Goal: Task Accomplishment & Management: Use online tool/utility

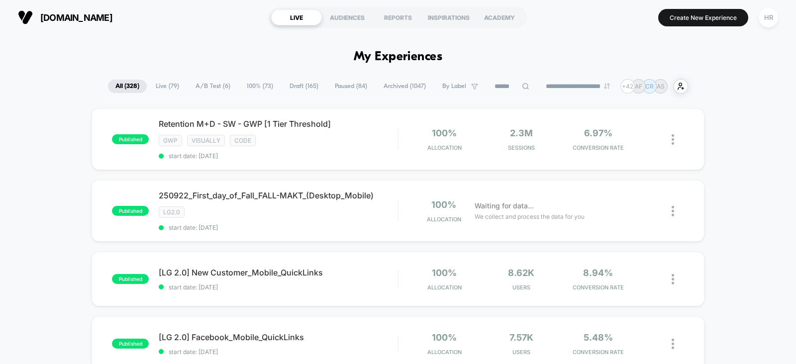
click at [304, 81] on span "Draft ( 165 )" at bounding box center [304, 86] width 44 height 13
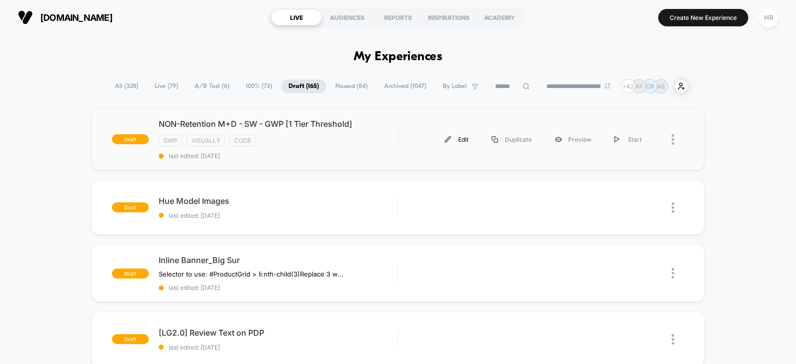
click at [460, 138] on div "Edit" at bounding box center [457, 139] width 47 height 22
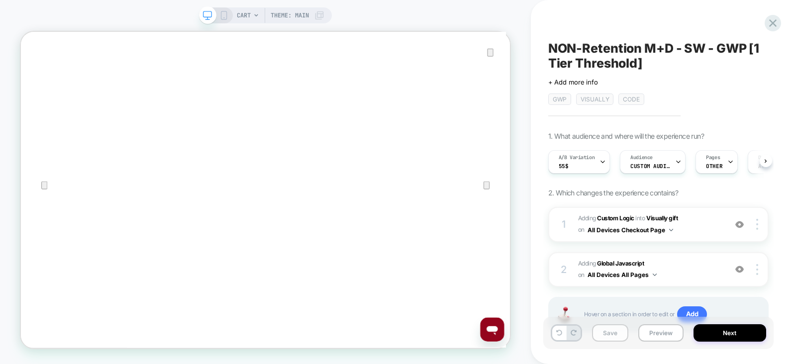
click at [614, 337] on button "Save" at bounding box center [610, 333] width 36 height 17
click at [664, 163] on span "Custom Audience" at bounding box center [651, 166] width 40 height 7
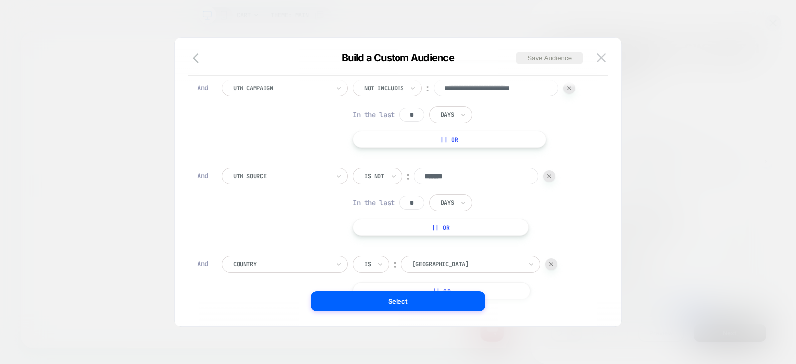
scroll to position [448, 0]
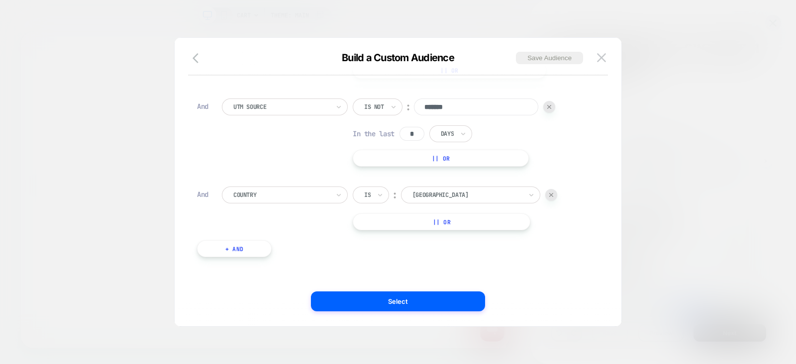
click at [684, 155] on div at bounding box center [398, 182] width 796 height 364
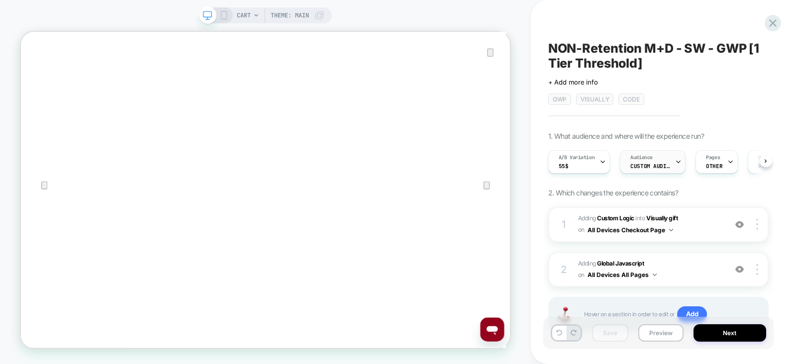
click at [663, 154] on div "Audience Custom Audience" at bounding box center [651, 162] width 60 height 22
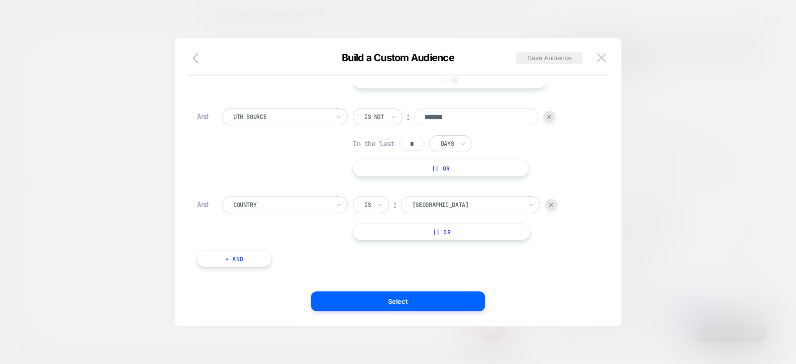
click at [655, 215] on div at bounding box center [398, 182] width 796 height 364
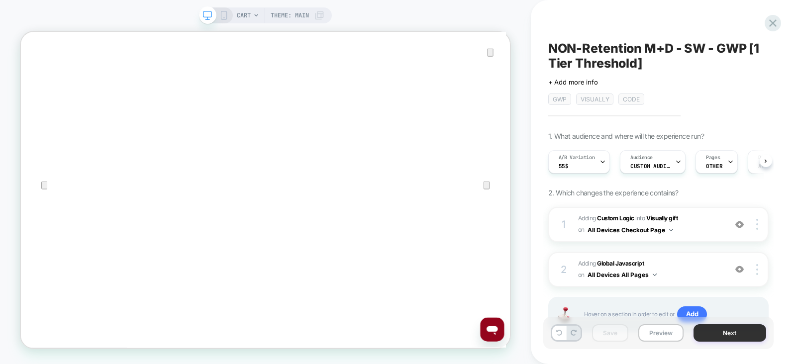
click at [727, 330] on button "Next" at bounding box center [730, 333] width 73 height 17
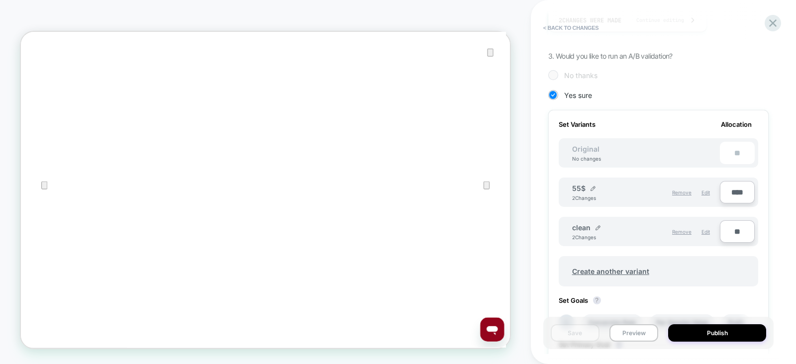
scroll to position [252, 0]
click at [628, 266] on span "Create another variant" at bounding box center [610, 270] width 97 height 23
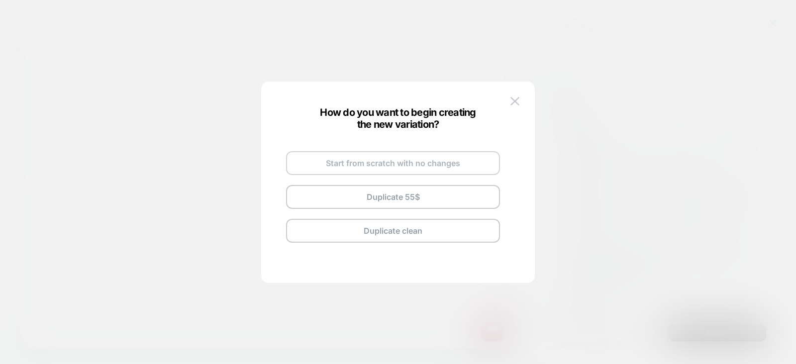
click at [352, 159] on button "Start from scratch with no changes" at bounding box center [393, 163] width 214 height 24
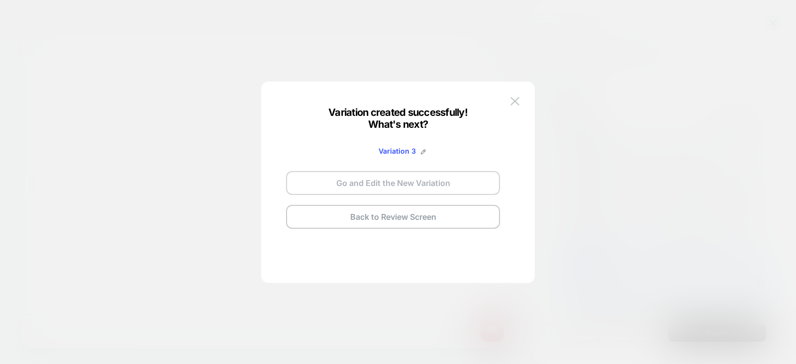
click at [359, 188] on button "Go and Edit the New Variation" at bounding box center [393, 183] width 214 height 24
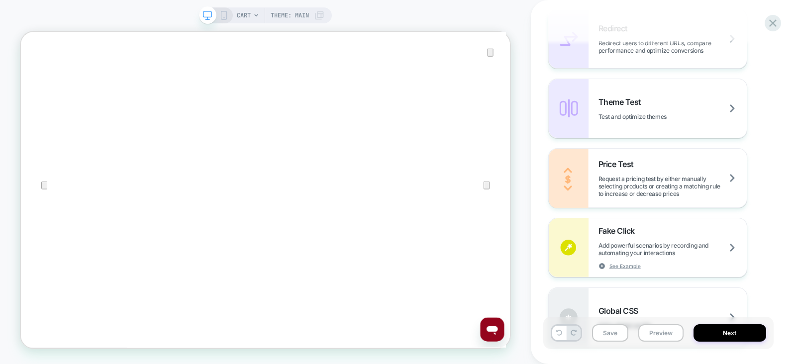
scroll to position [635, 0]
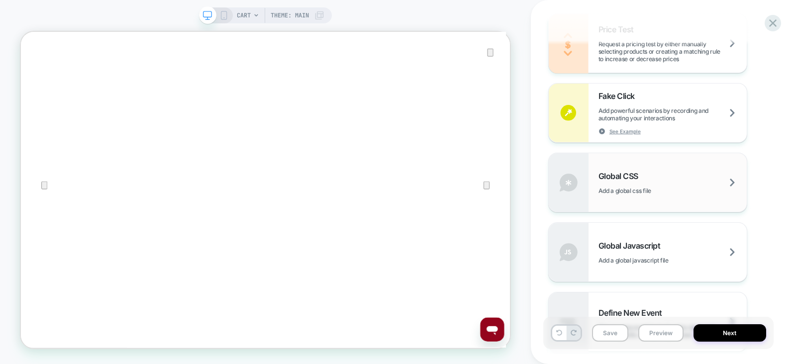
click at [665, 181] on div "Global CSS Add a global css file" at bounding box center [673, 182] width 148 height 23
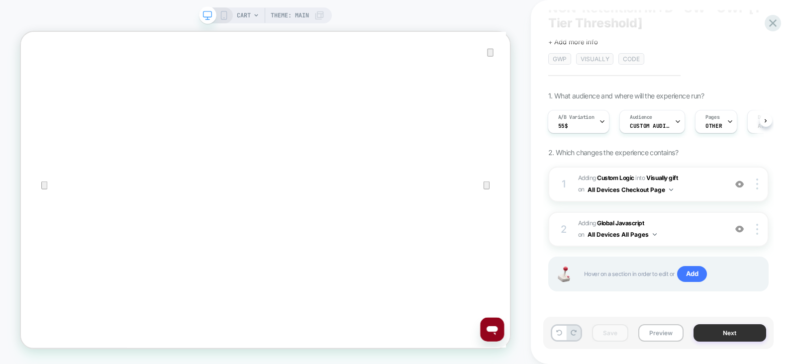
click at [720, 327] on button "Next" at bounding box center [730, 333] width 73 height 17
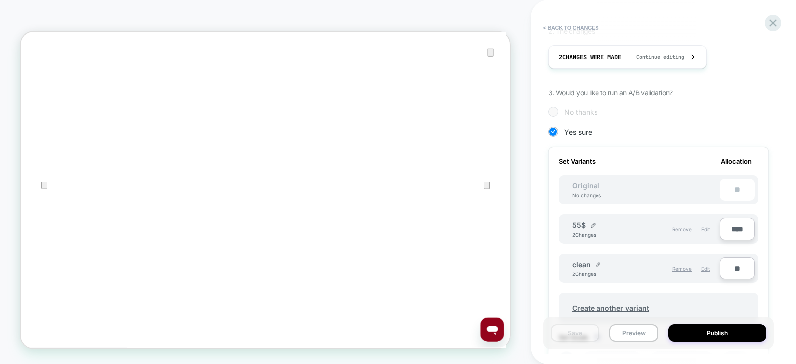
scroll to position [402, 0]
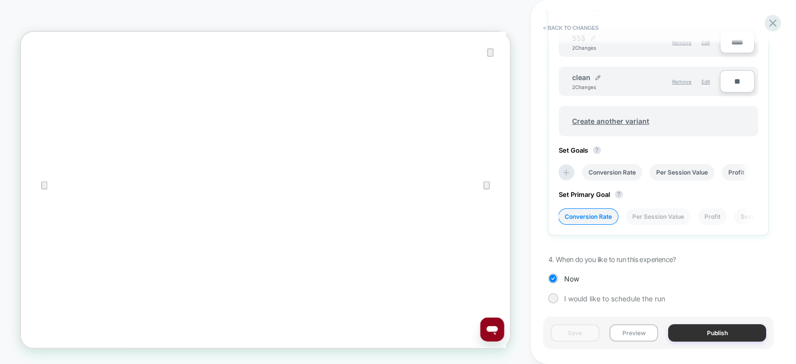
click at [701, 329] on button "Publish" at bounding box center [717, 333] width 98 height 17
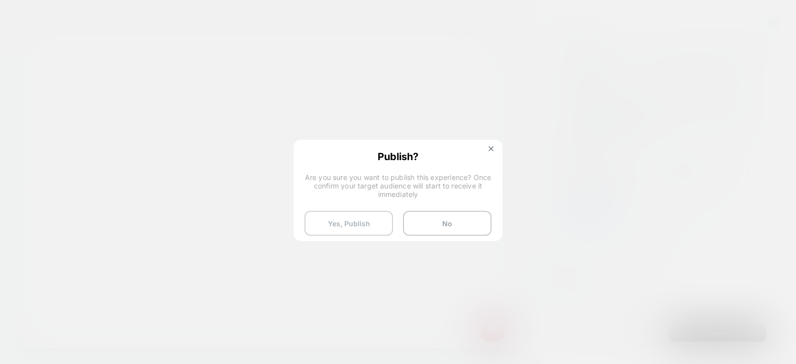
click at [337, 219] on button "Yes, Publish" at bounding box center [349, 223] width 89 height 25
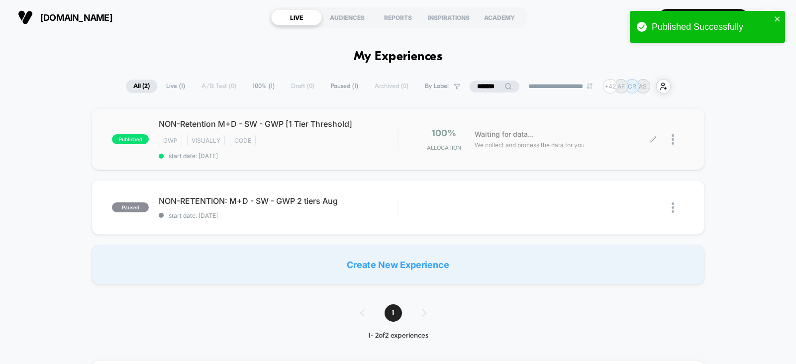
click at [655, 137] on icon at bounding box center [653, 139] width 7 height 7
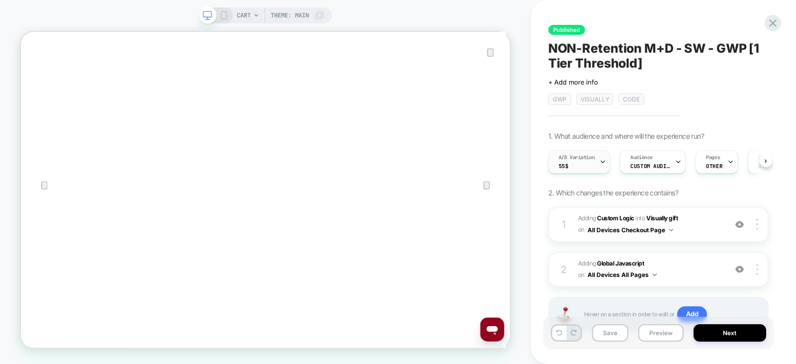
click at [600, 164] on icon at bounding box center [603, 162] width 6 height 6
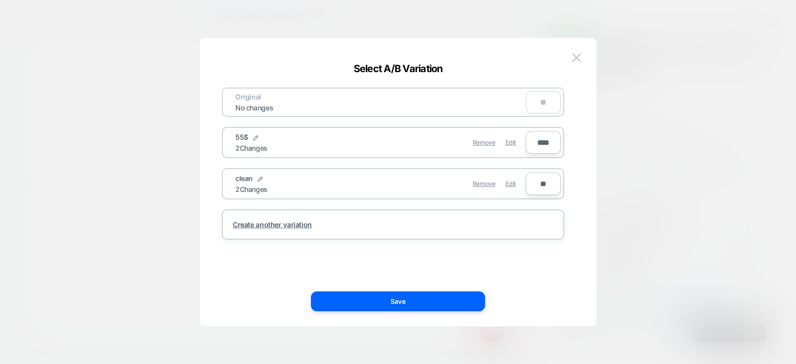
click at [687, 173] on div at bounding box center [398, 182] width 796 height 364
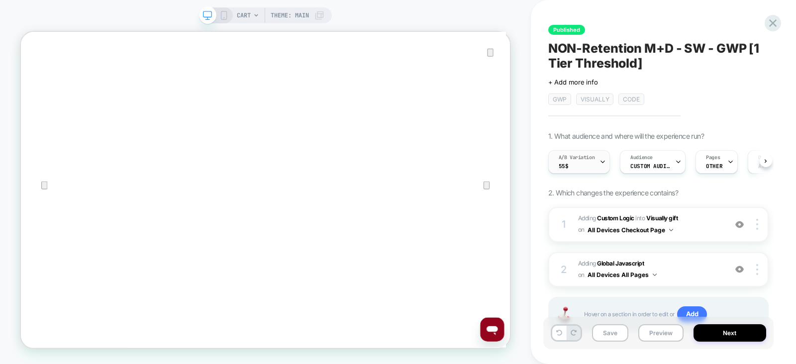
click at [570, 164] on div "A/B Variation 55$" at bounding box center [577, 162] width 56 height 22
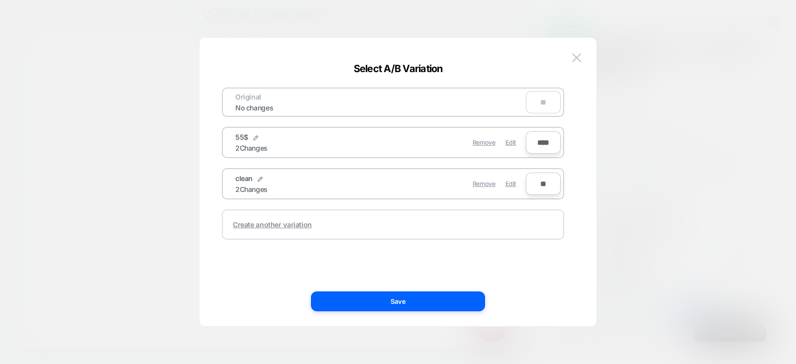
click at [305, 223] on div "Create another variation" at bounding box center [272, 225] width 79 height 8
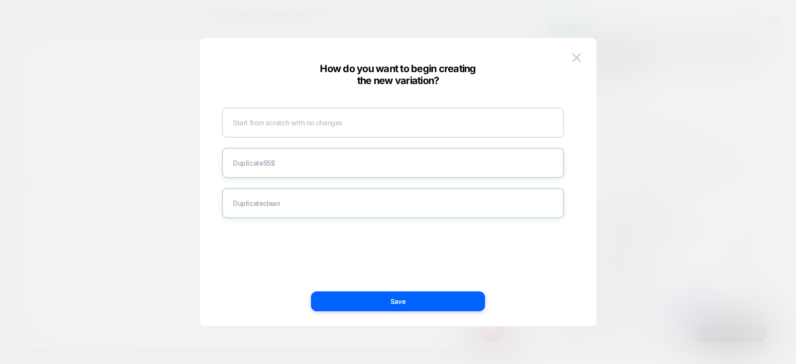
click at [326, 119] on div "Start from scratch with no changes" at bounding box center [393, 123] width 342 height 30
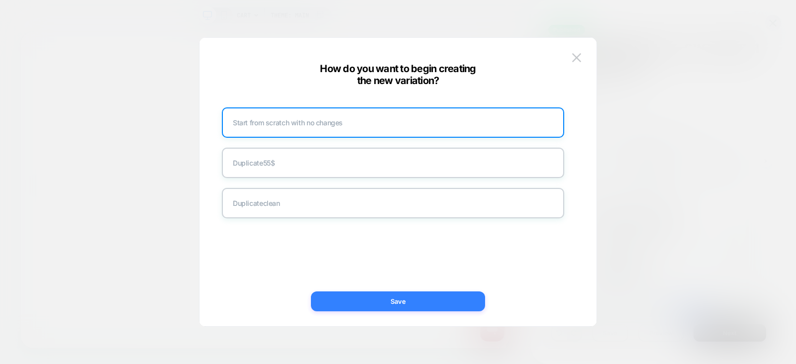
click at [383, 304] on button "Save" at bounding box center [398, 302] width 174 height 20
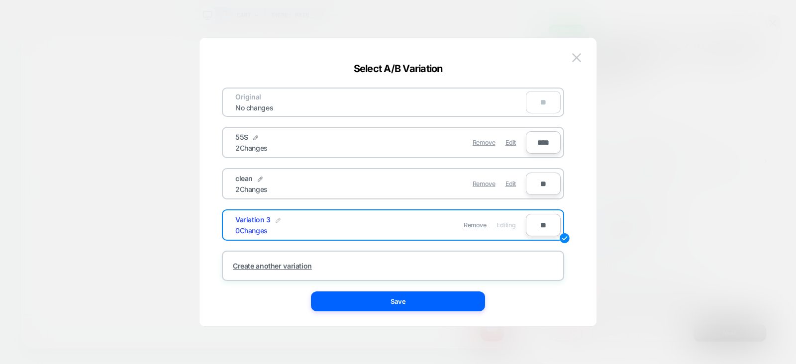
click at [276, 220] on img at bounding box center [278, 220] width 5 height 5
click at [276, 220] on input "**********" at bounding box center [271, 225] width 72 height 19
type input "****"
click at [343, 222] on strong "Save" at bounding box center [345, 225] width 16 height 7
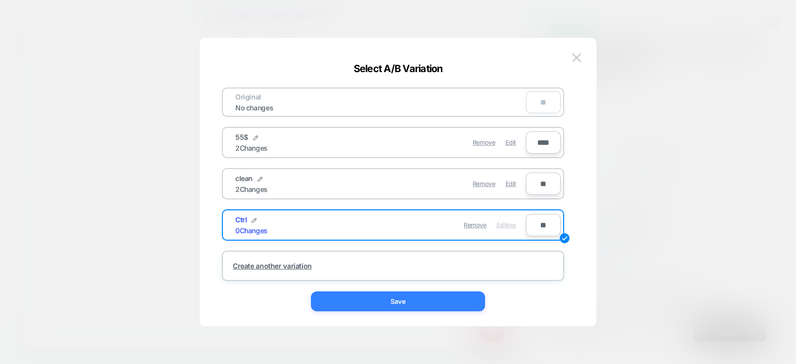
click at [358, 303] on button "Save" at bounding box center [398, 302] width 174 height 20
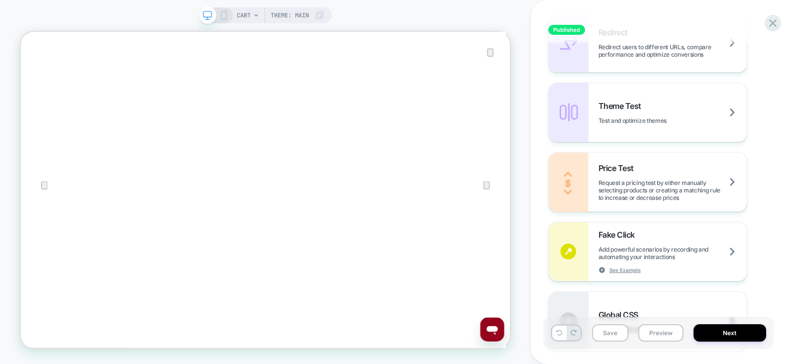
scroll to position [575, 0]
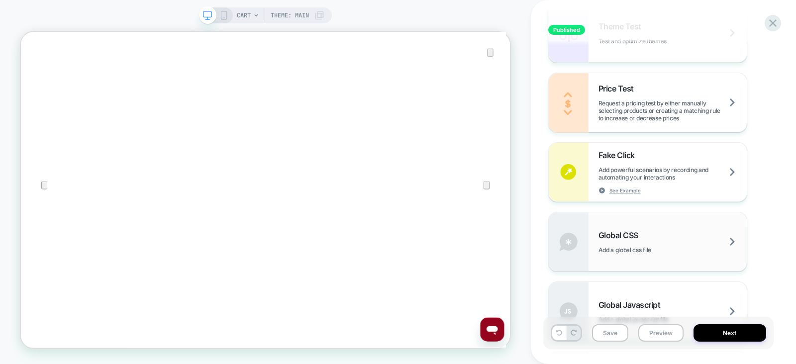
click at [661, 240] on div "Global CSS Add a global css file" at bounding box center [673, 241] width 148 height 23
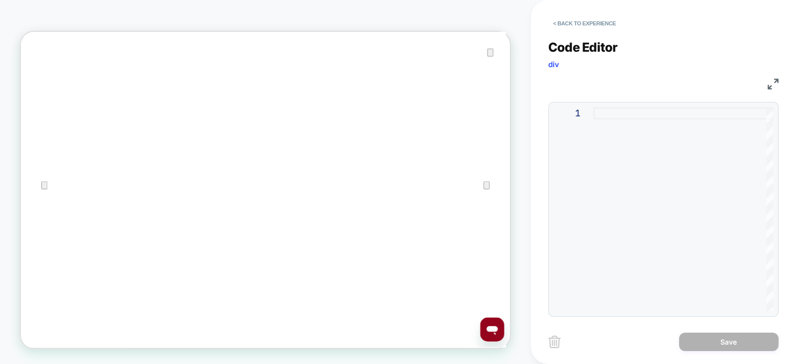
click at [656, 188] on div at bounding box center [684, 210] width 180 height 204
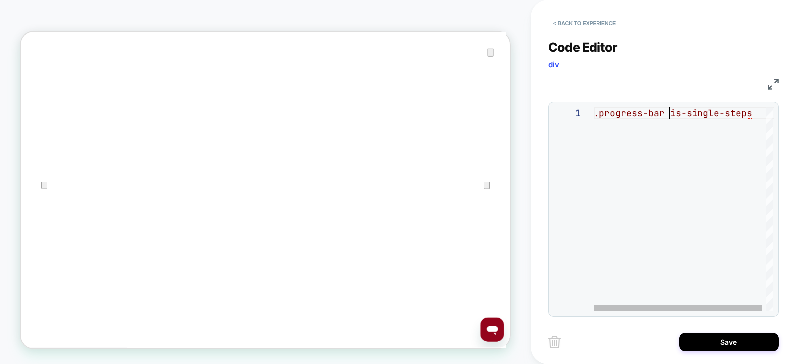
click at [668, 112] on div ".progress-bar is-single-steps" at bounding box center [686, 210] width 184 height 204
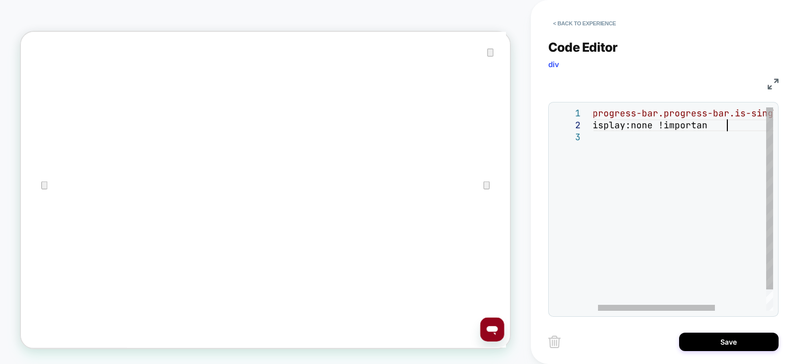
scroll to position [11, 149]
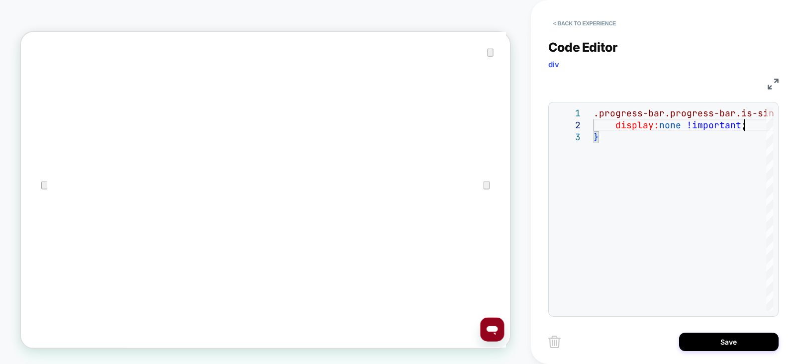
type textarea "**********"
click at [703, 331] on div "Save" at bounding box center [664, 342] width 230 height 25
click at [706, 346] on button "Save" at bounding box center [729, 342] width 100 height 18
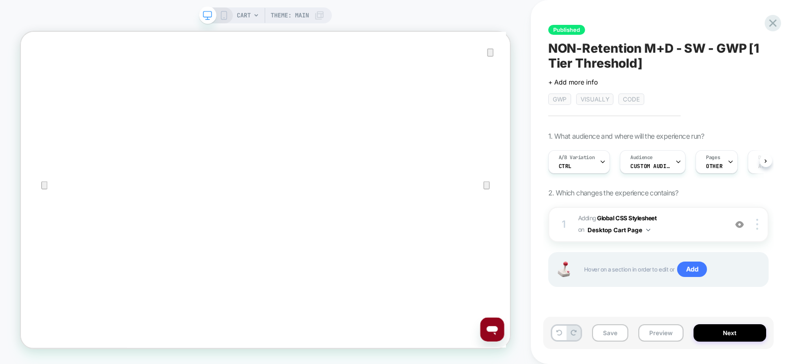
scroll to position [0, 0]
click at [605, 335] on button "Save" at bounding box center [610, 333] width 36 height 17
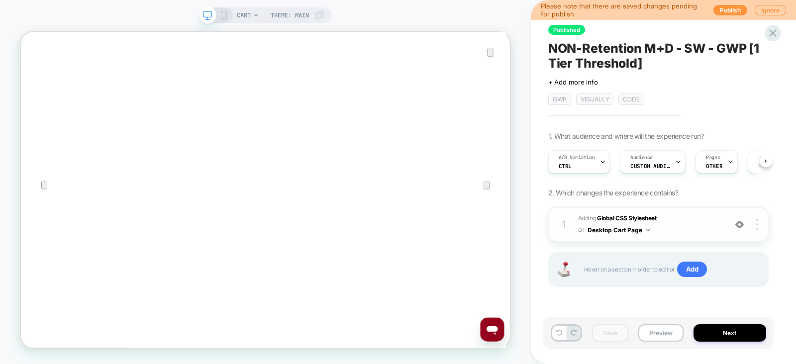
click at [620, 230] on button "Desktop Cart Page" at bounding box center [619, 230] width 63 height 12
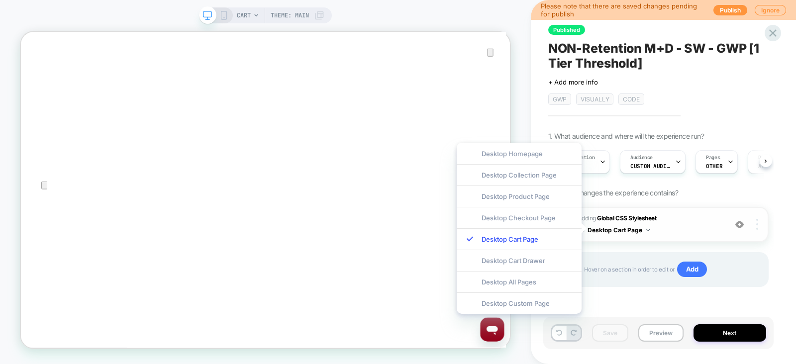
click at [757, 225] on img at bounding box center [758, 224] width 2 height 11
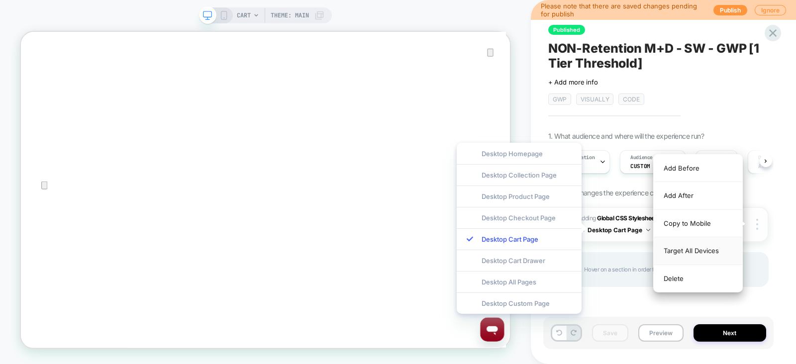
click at [699, 250] on div "Target All Devices" at bounding box center [698, 250] width 89 height 27
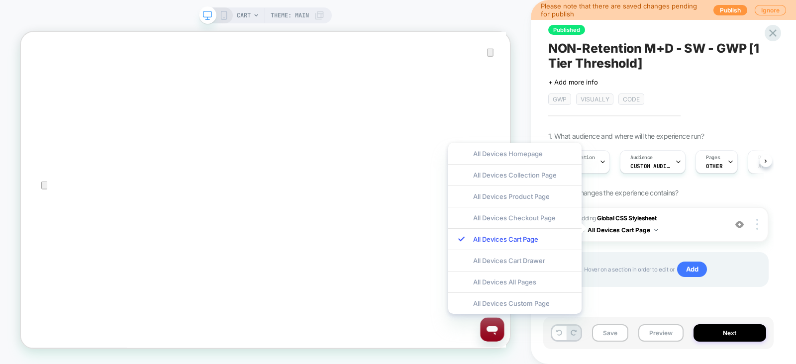
click at [650, 288] on div "1 Adding Global CSS Stylesheet on All Devices Cart Page Add Before Add After Ta…" at bounding box center [659, 259] width 221 height 105
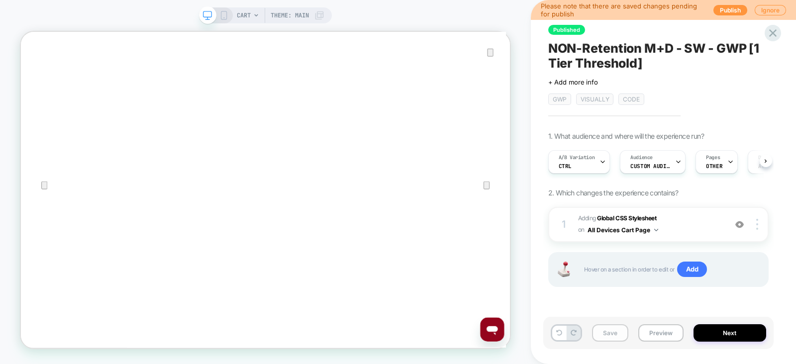
click at [605, 336] on button "Save" at bounding box center [610, 333] width 36 height 17
click at [650, 335] on button "Preview" at bounding box center [661, 333] width 45 height 17
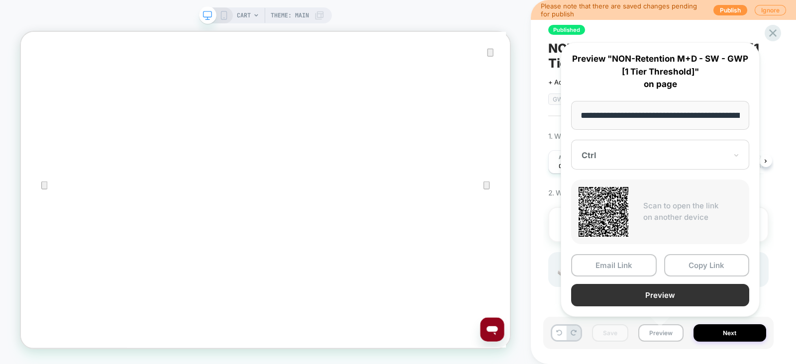
scroll to position [0, 49]
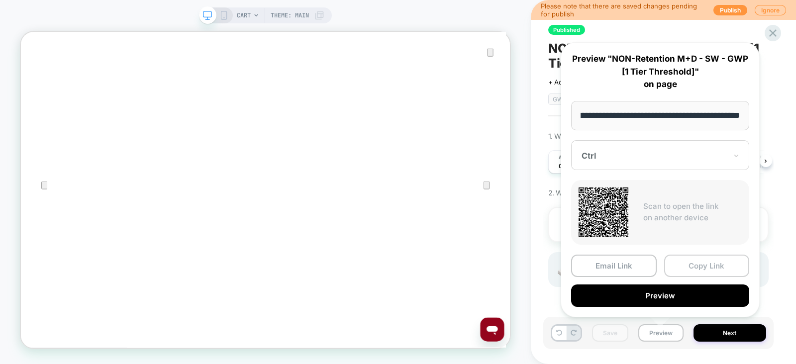
click at [681, 257] on button "Copy Link" at bounding box center [708, 266] width 86 height 22
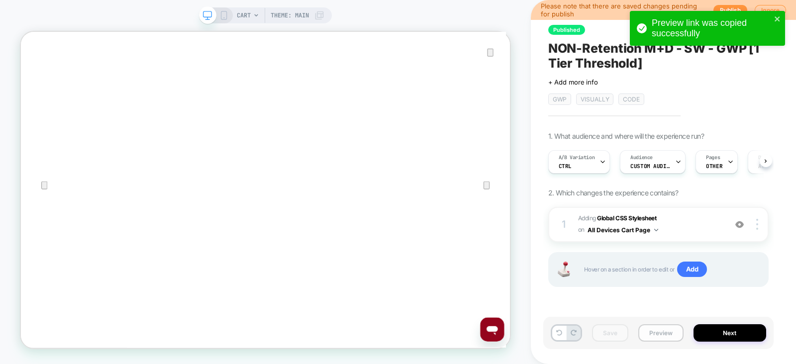
click at [667, 331] on button "Preview" at bounding box center [661, 333] width 45 height 17
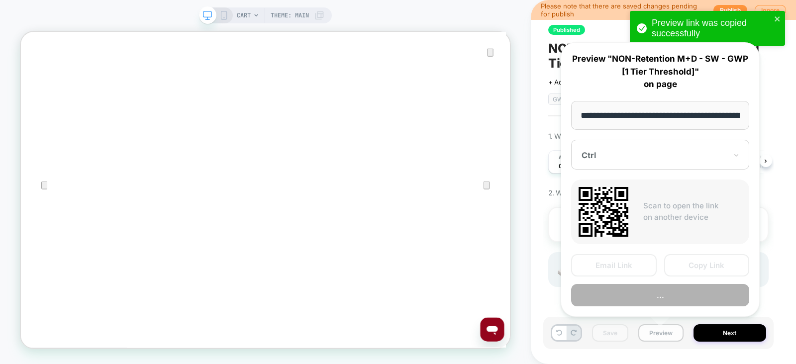
scroll to position [0, 49]
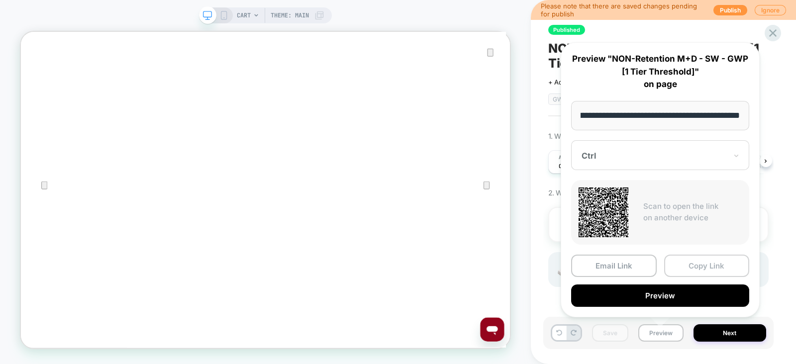
click at [696, 262] on button "Copy Link" at bounding box center [708, 266] width 86 height 22
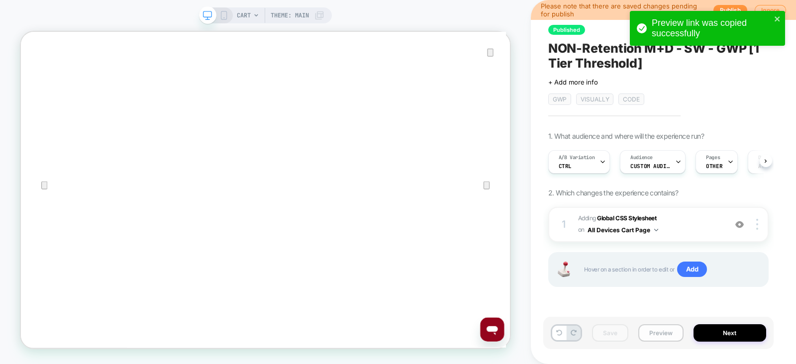
click at [669, 331] on button "Preview" at bounding box center [661, 333] width 45 height 17
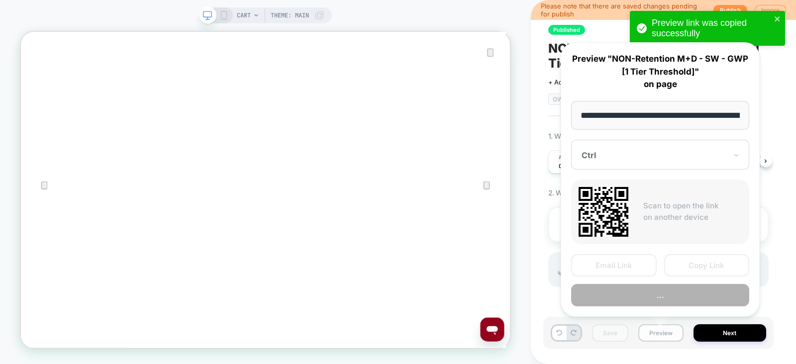
scroll to position [0, 49]
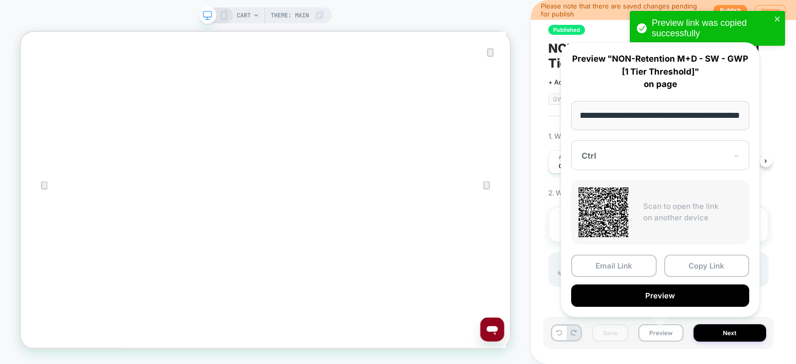
click at [647, 110] on input "**********" at bounding box center [660, 115] width 178 height 29
type input "**********"
click at [688, 261] on button "Copy Link" at bounding box center [708, 266] width 86 height 22
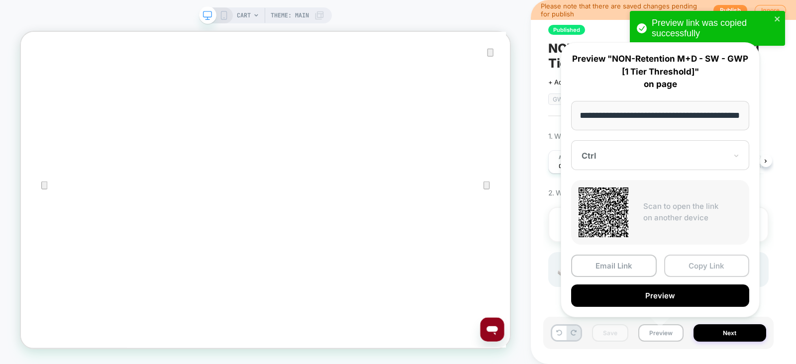
scroll to position [0, 0]
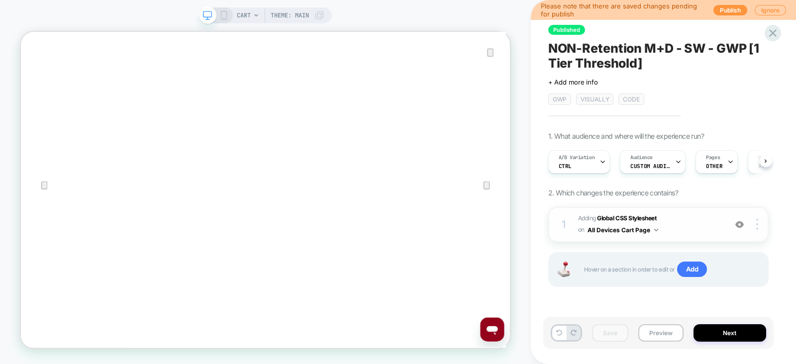
click at [699, 230] on span "Adding Global CSS Stylesheet on All Devices Cart Page" at bounding box center [649, 224] width 143 height 23
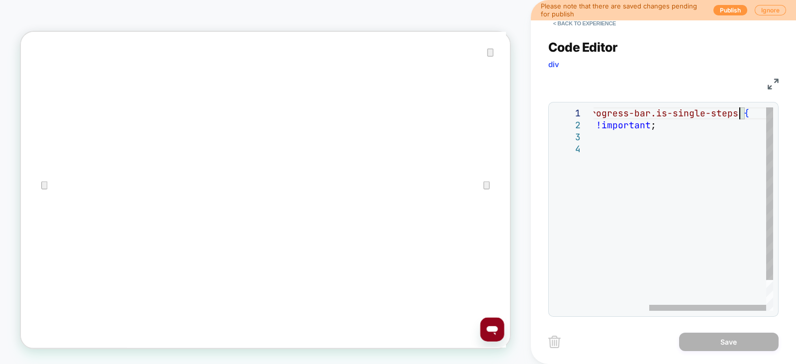
click at [740, 113] on div ".progress-bar.progress-bar.is-single-steps { display: none !important ; }" at bounding box center [641, 227] width 265 height 239
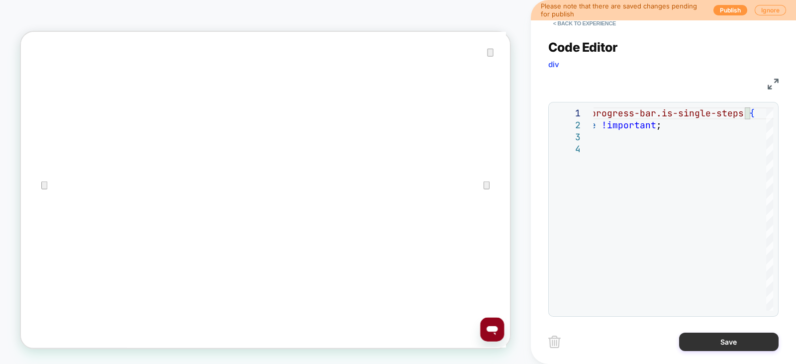
type textarea "**********"
click at [694, 342] on button "Save" at bounding box center [729, 342] width 100 height 18
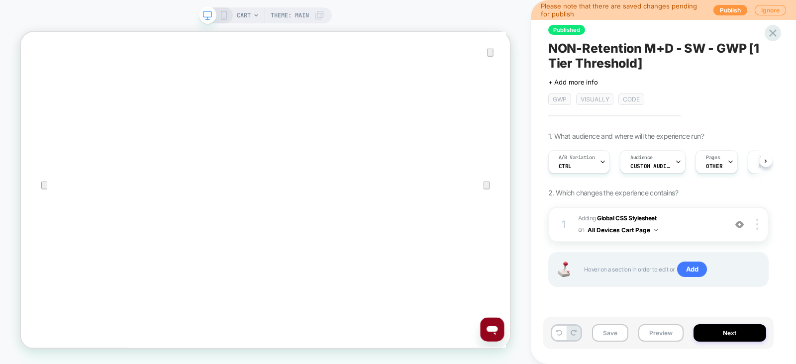
scroll to position [0, 0]
click at [616, 336] on button "Save" at bounding box center [610, 333] width 36 height 17
click at [701, 226] on span "Adding Global CSS Stylesheet on All Devices Cart Page" at bounding box center [649, 224] width 143 height 23
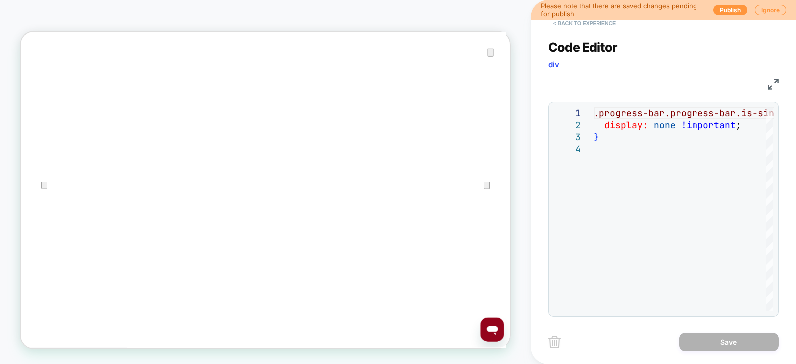
click at [590, 25] on button "< Back to experience" at bounding box center [585, 23] width 73 height 16
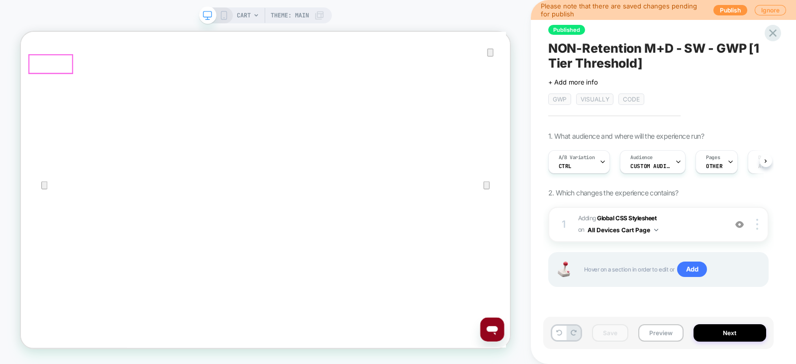
click at [255, 19] on div "CART Theme: MAIN" at bounding box center [281, 15] width 88 height 16
click at [249, 15] on span "CART" at bounding box center [244, 15] width 14 height 16
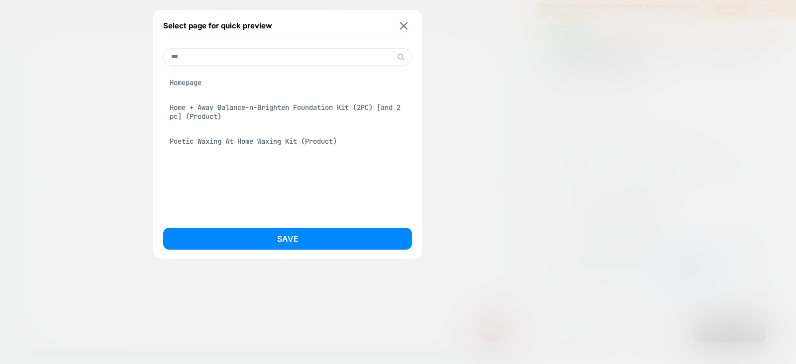
type input "***"
click at [203, 74] on div "Homepage" at bounding box center [287, 82] width 249 height 19
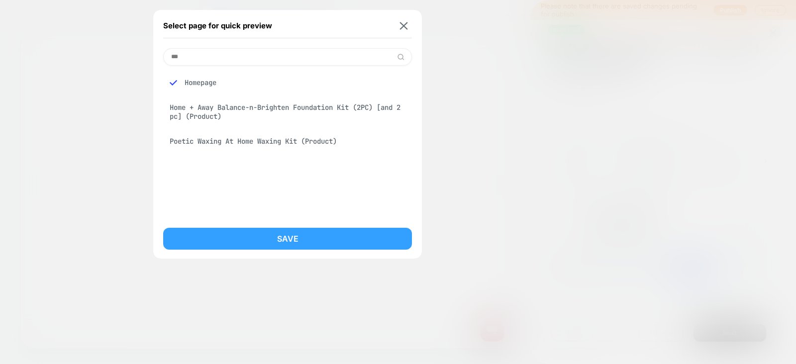
click at [296, 236] on button "Save" at bounding box center [287, 239] width 249 height 22
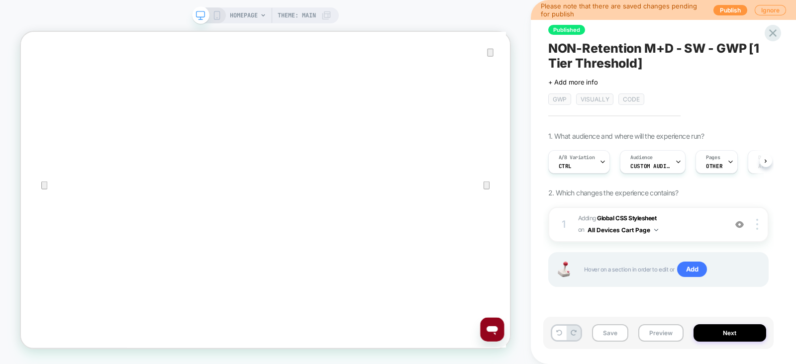
scroll to position [0, 0]
click at [649, 160] on span "Audience" at bounding box center [641, 157] width 22 height 7
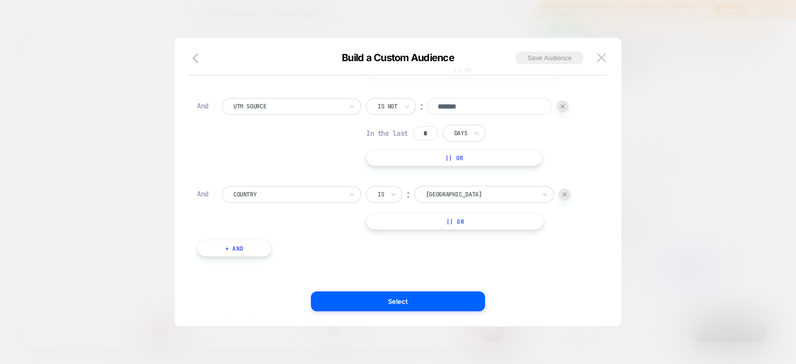
scroll to position [0, 0]
click at [745, 127] on div at bounding box center [398, 182] width 796 height 364
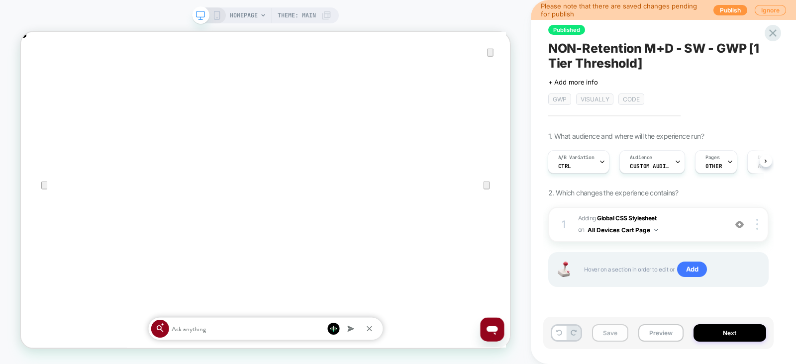
click at [621, 331] on button "Save" at bounding box center [610, 333] width 36 height 17
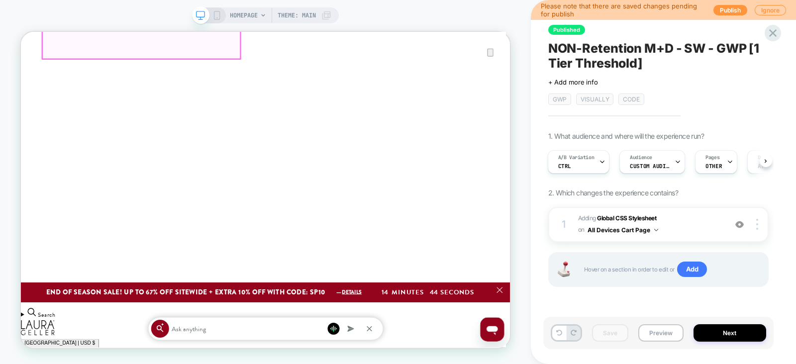
scroll to position [552, 0]
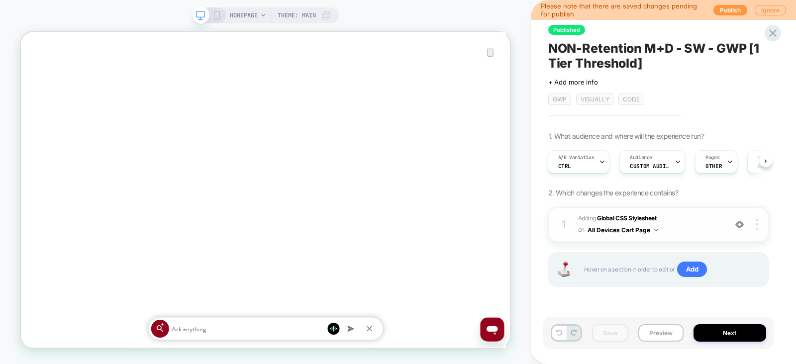
scroll to position [0, 0]
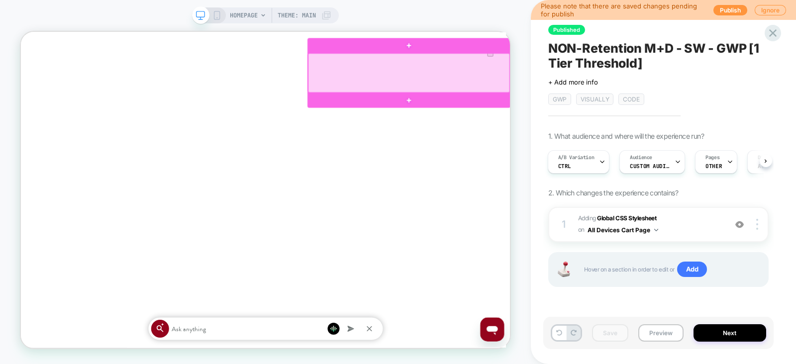
click at [517, 95] on div at bounding box center [538, 87] width 269 height 52
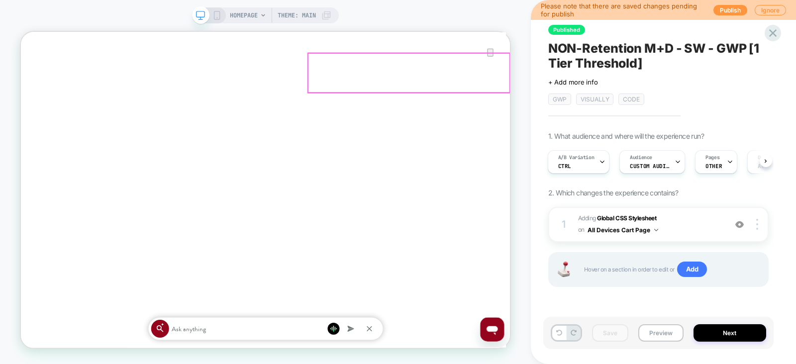
scroll to position [0, 653]
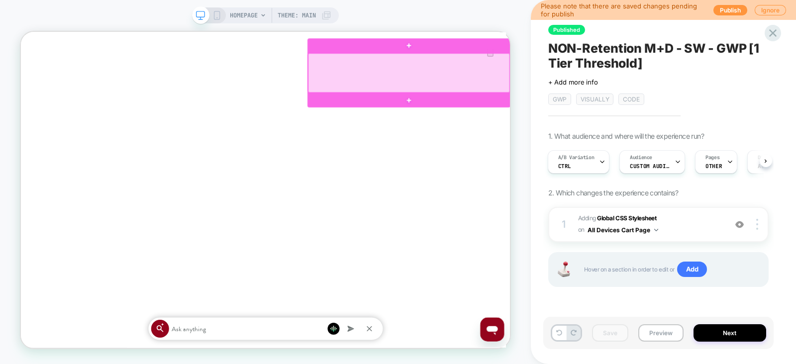
click at [530, 89] on div at bounding box center [538, 87] width 269 height 52
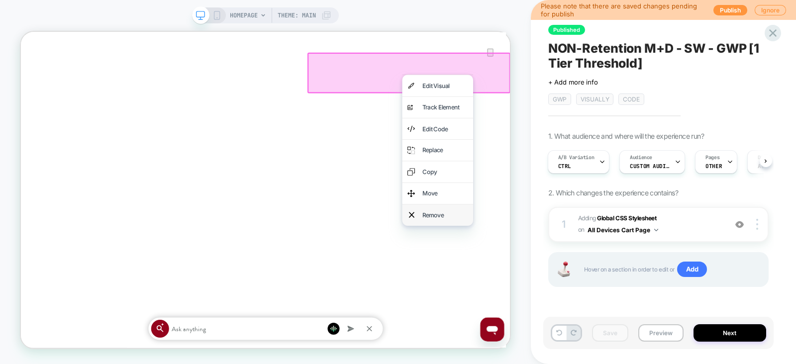
click at [585, 265] on div "Remove" at bounding box center [577, 276] width 95 height 28
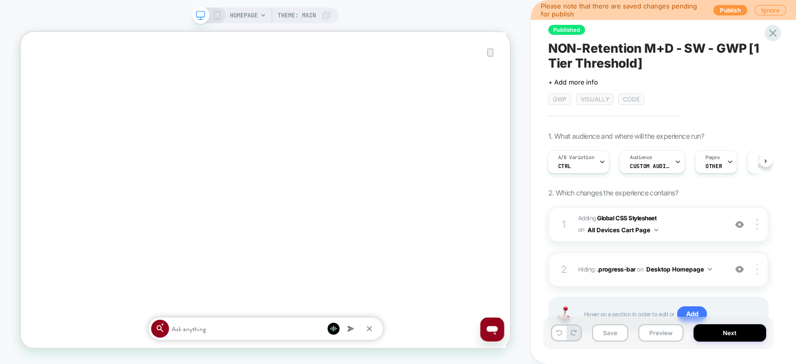
click at [761, 270] on div at bounding box center [758, 269] width 19 height 11
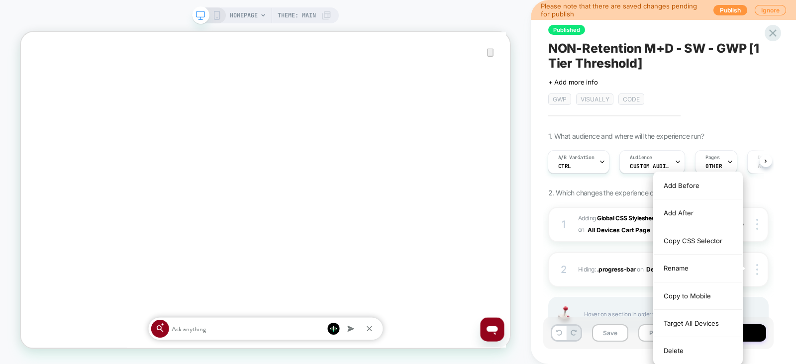
scroll to position [0, 1306]
click at [778, 244] on div "Published NON-Retention M+D - SW - GWP [1 Tier Threshold] Click to edit experie…" at bounding box center [664, 182] width 230 height 364
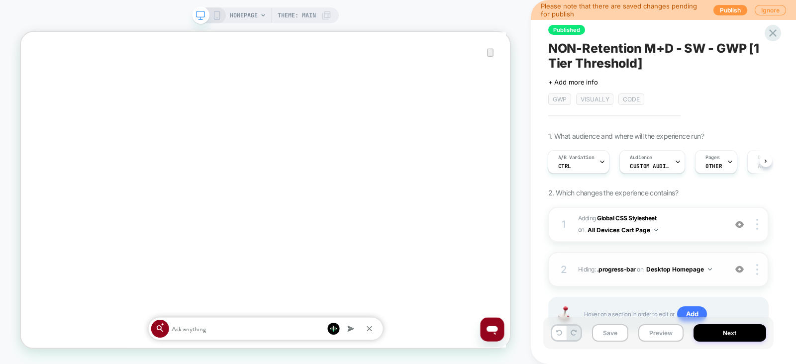
click at [684, 267] on button "Desktop Homepage" at bounding box center [680, 269] width 66 height 12
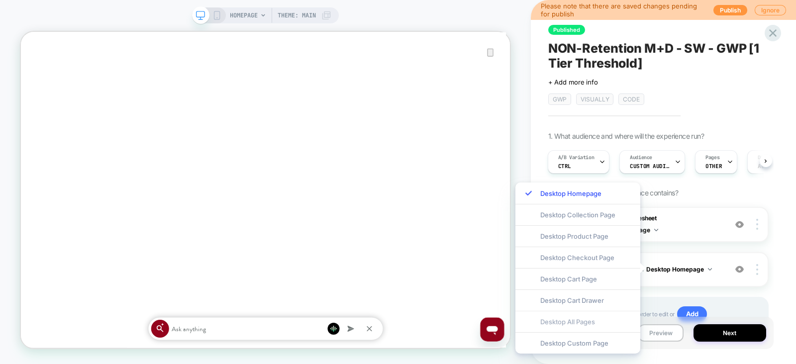
click at [591, 317] on div "Desktop All Pages" at bounding box center [578, 321] width 125 height 21
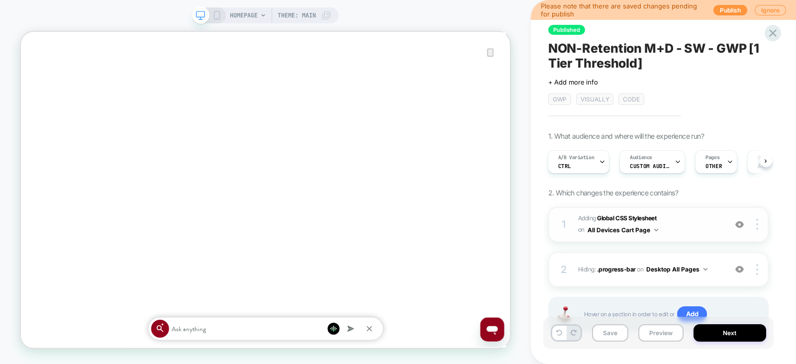
click at [703, 225] on span "Adding Global CSS Stylesheet on All Devices Cart Page" at bounding box center [649, 224] width 143 height 23
click at [653, 231] on button "All Devices Cart Page" at bounding box center [623, 230] width 71 height 12
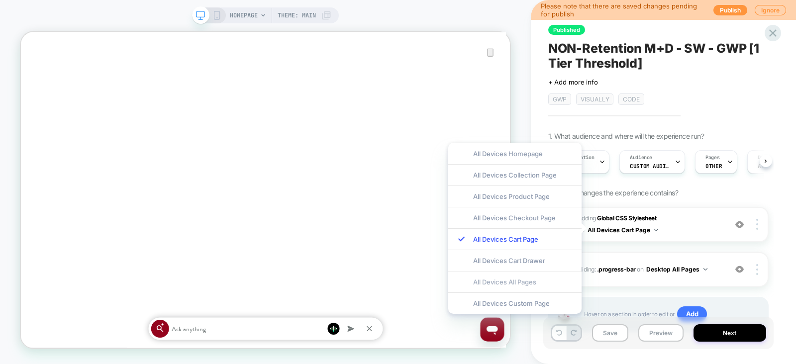
click at [540, 280] on div "All Devices All Pages" at bounding box center [514, 281] width 133 height 21
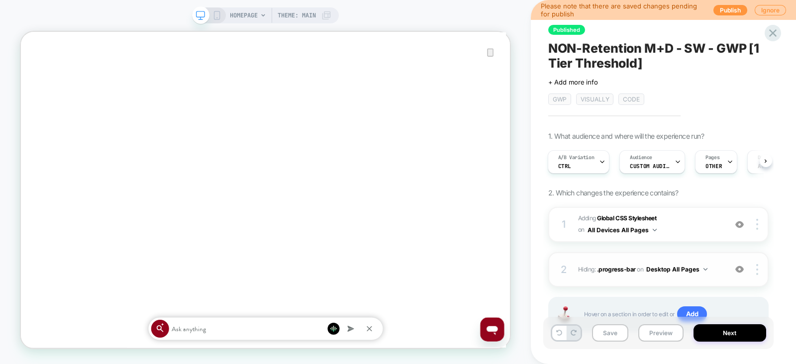
click at [739, 268] on img at bounding box center [740, 269] width 8 height 8
click at [619, 334] on button "Save" at bounding box center [610, 333] width 36 height 17
click at [660, 333] on button "Preview" at bounding box center [661, 333] width 45 height 17
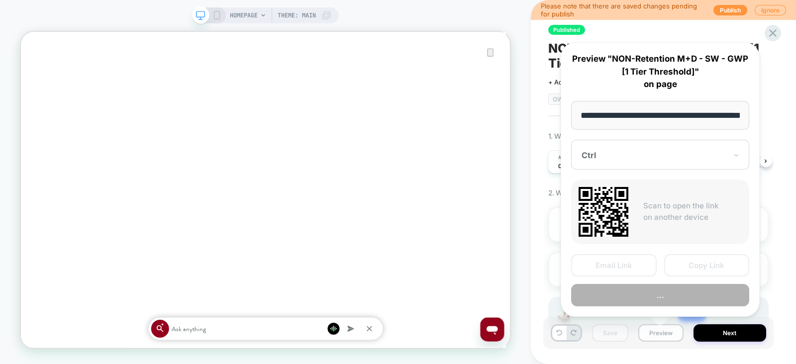
scroll to position [0, 35]
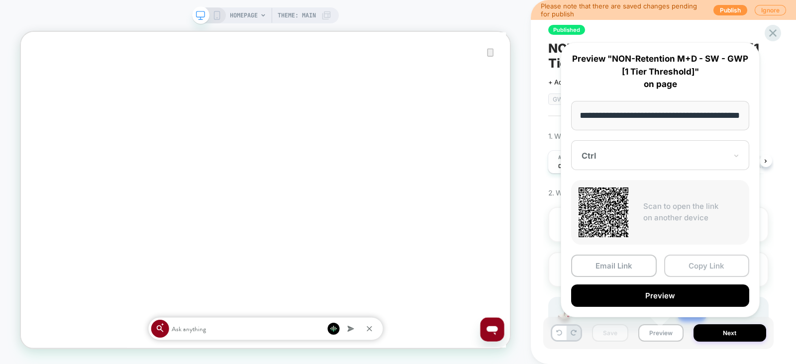
click at [689, 268] on button "Copy Link" at bounding box center [708, 266] width 86 height 22
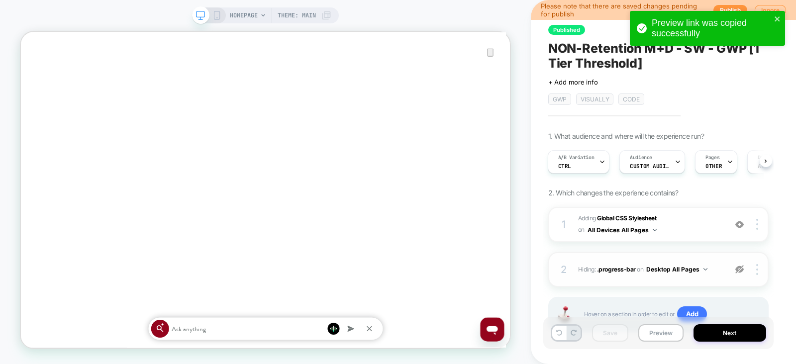
scroll to position [0, 653]
click at [657, 331] on button "Preview" at bounding box center [661, 333] width 45 height 17
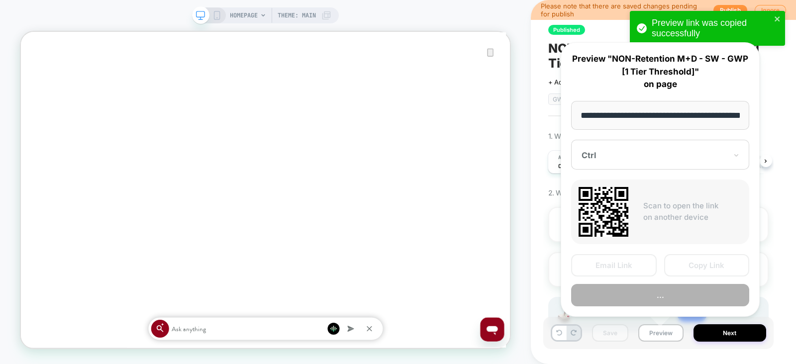
scroll to position [0, 35]
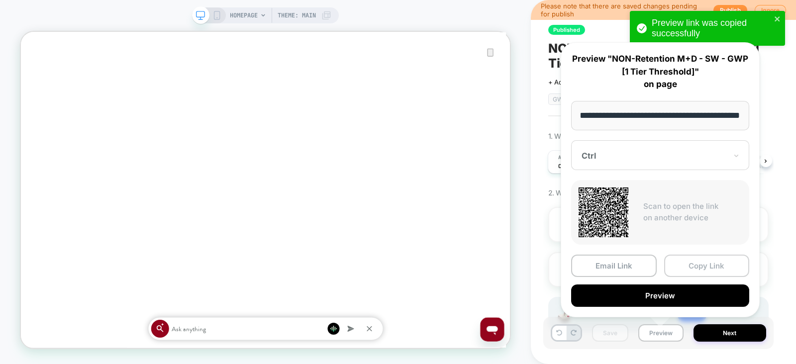
click at [696, 262] on button "Copy Link" at bounding box center [708, 266] width 86 height 22
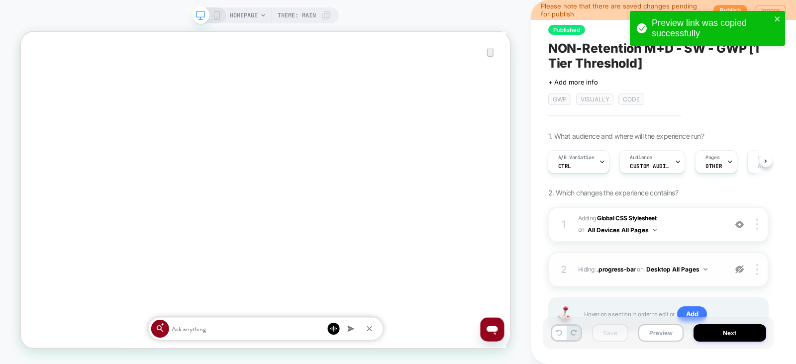
scroll to position [0, 1306]
click at [758, 270] on img at bounding box center [758, 269] width 2 height 11
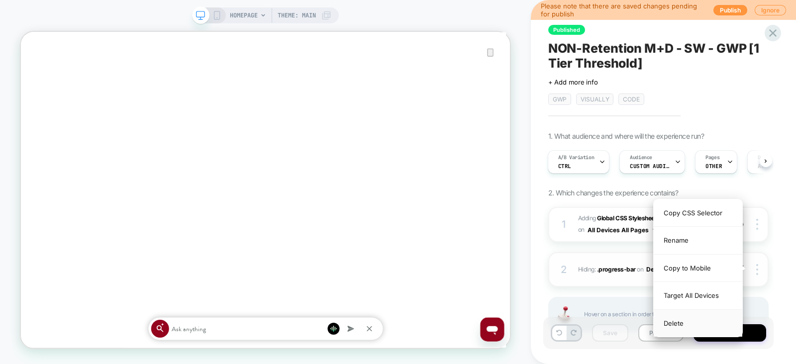
scroll to position [0, 0]
click at [686, 323] on div "Delete" at bounding box center [698, 323] width 89 height 27
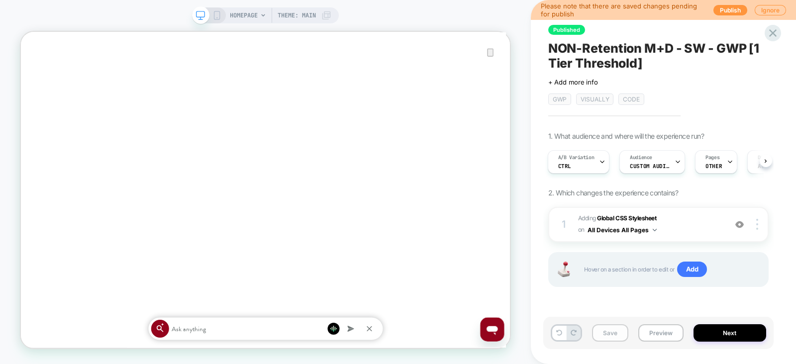
click at [615, 337] on button "Save" at bounding box center [610, 333] width 36 height 17
click at [656, 333] on button "Preview" at bounding box center [661, 333] width 45 height 17
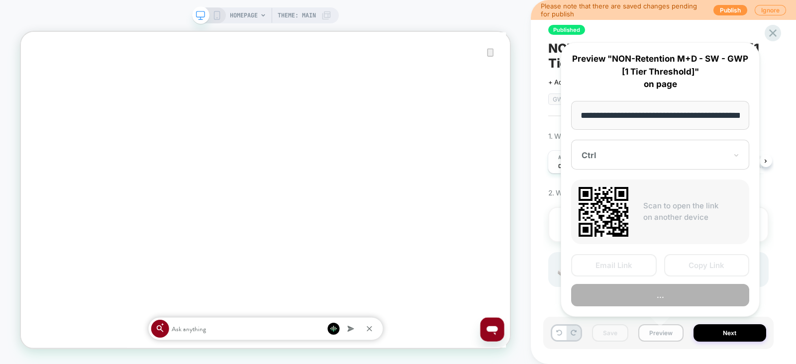
scroll to position [0, 35]
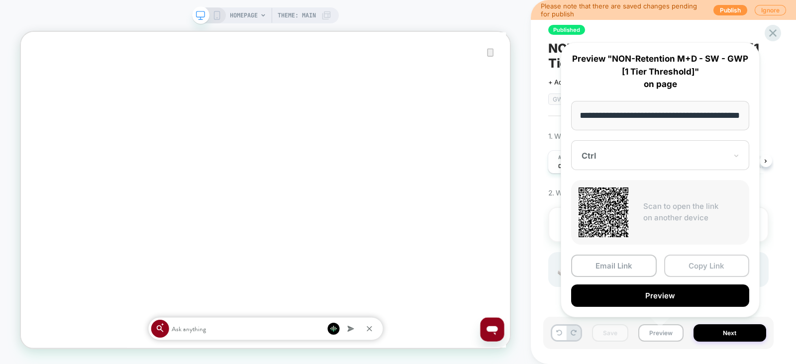
click at [696, 264] on button "Copy Link" at bounding box center [708, 266] width 86 height 22
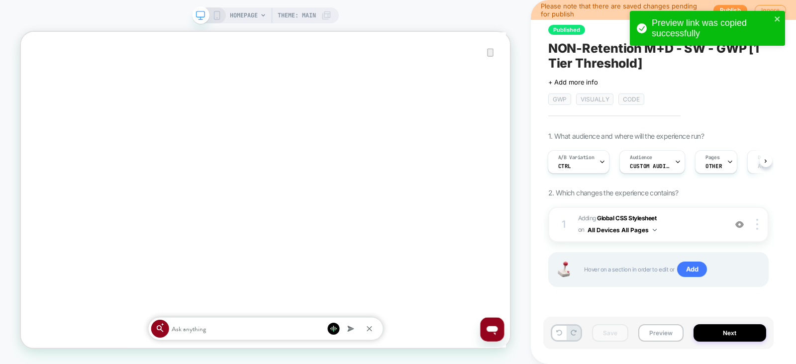
scroll to position [0, 653]
click at [728, 334] on button "Next" at bounding box center [730, 333] width 73 height 17
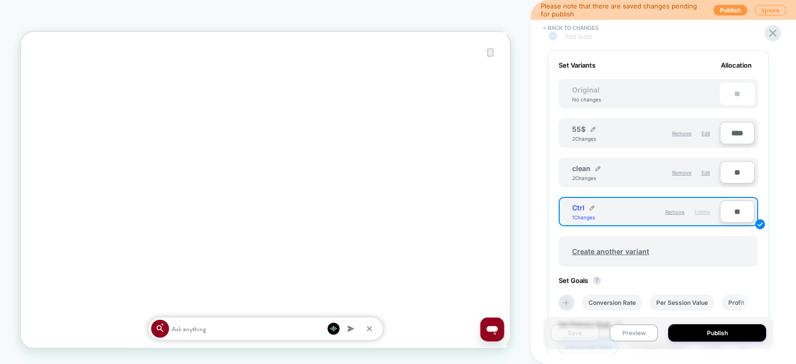
scroll to position [317, 0]
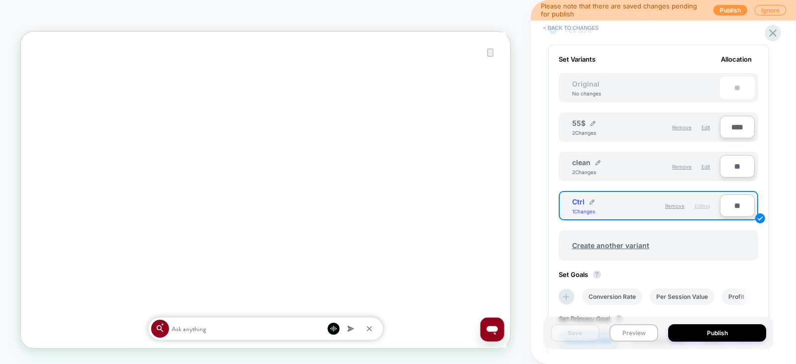
click at [732, 203] on input "**" at bounding box center [737, 206] width 35 height 22
type input "***"
click at [574, 336] on button "Save" at bounding box center [575, 333] width 49 height 17
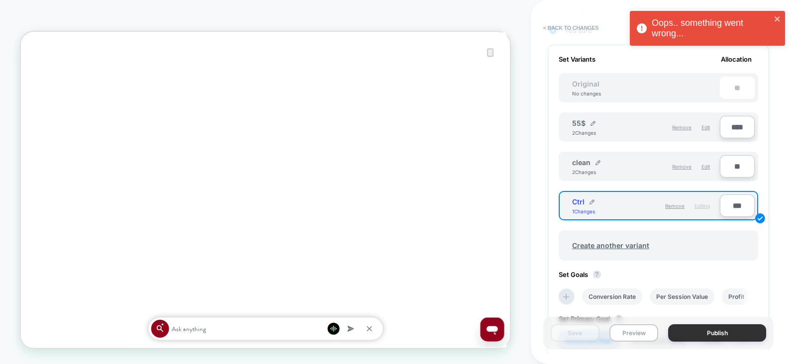
click at [694, 330] on button "Publish" at bounding box center [717, 333] width 98 height 17
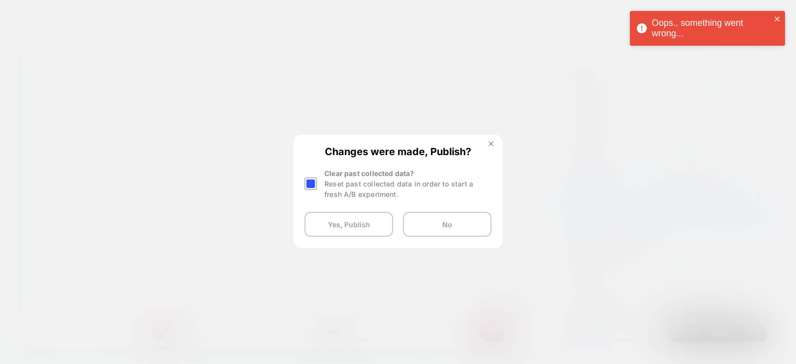
click at [490, 147] on button at bounding box center [491, 145] width 11 height 8
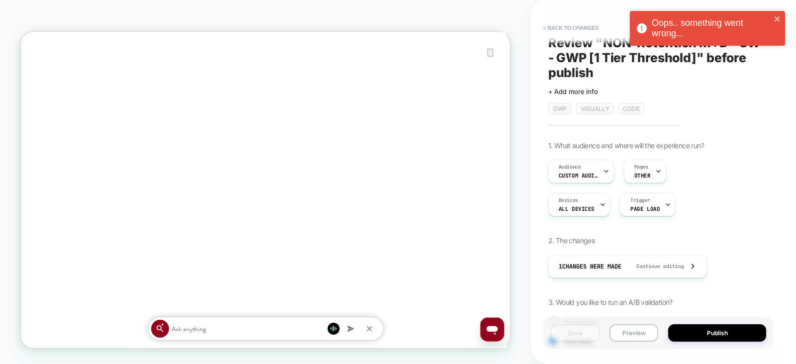
scroll to position [0, 0]
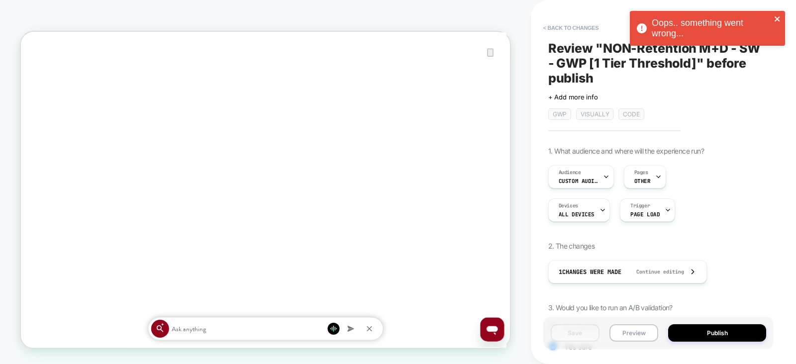
click at [780, 19] on icon "close" at bounding box center [778, 19] width 7 height 8
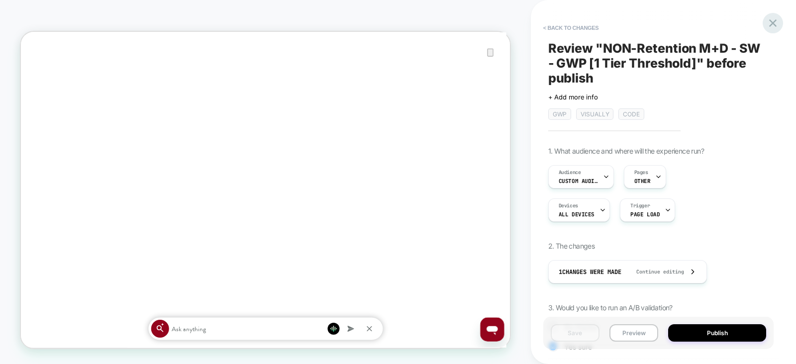
click at [772, 21] on icon at bounding box center [773, 22] width 7 height 7
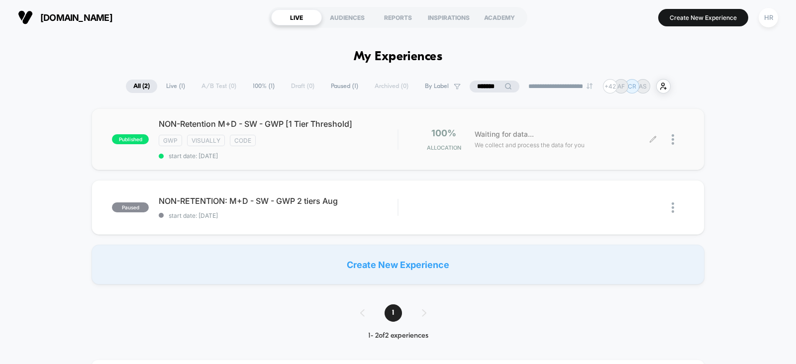
click at [653, 141] on icon at bounding box center [653, 139] width 7 height 7
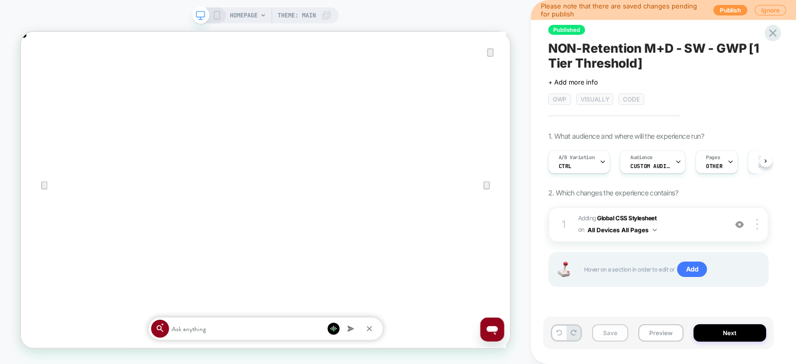
click at [609, 331] on button "Save" at bounding box center [610, 333] width 36 height 17
click at [693, 221] on span "Adding Global CSS Stylesheet on All Devices All Pages" at bounding box center [649, 224] width 143 height 23
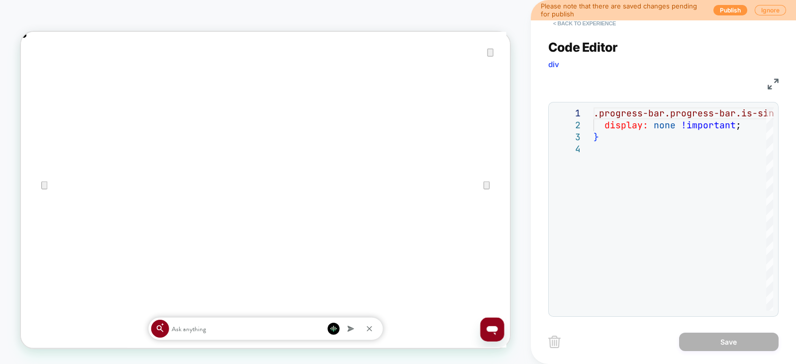
click at [569, 22] on button "< Back to experience" at bounding box center [585, 23] width 73 height 16
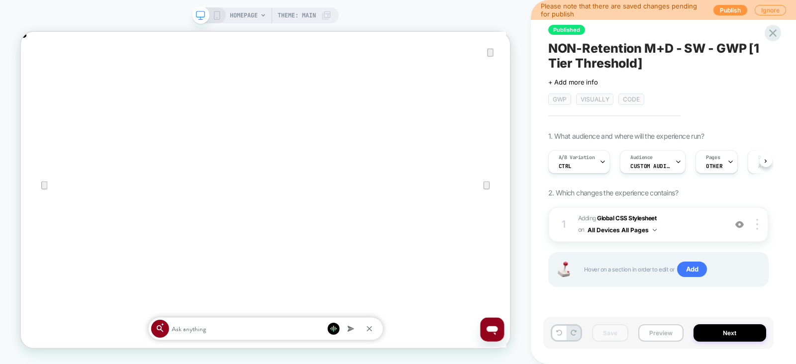
click at [647, 334] on button "Preview" at bounding box center [661, 333] width 45 height 17
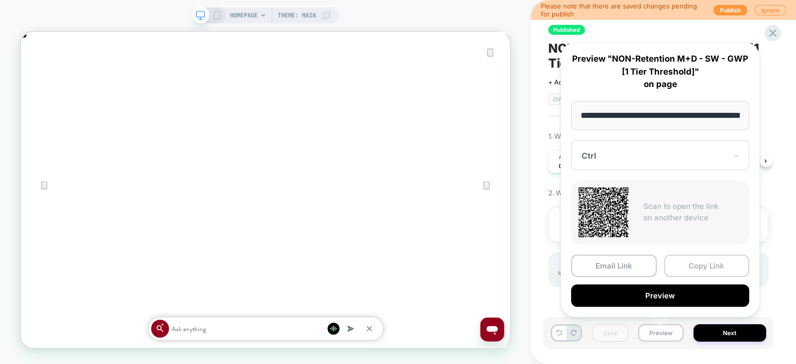
click at [682, 258] on button "Copy Link" at bounding box center [708, 266] width 86 height 22
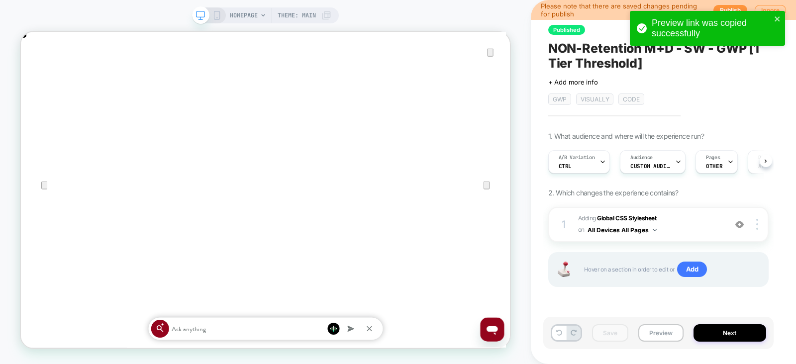
scroll to position [0, 653]
click at [704, 225] on span "Adding Global CSS Stylesheet on All Devices All Pages" at bounding box center [649, 224] width 143 height 23
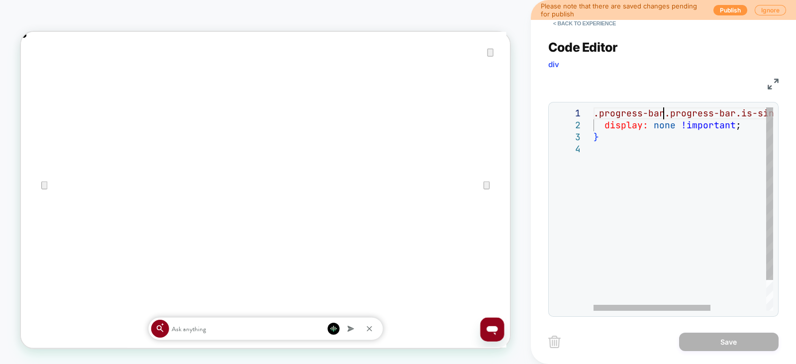
scroll to position [0, 0]
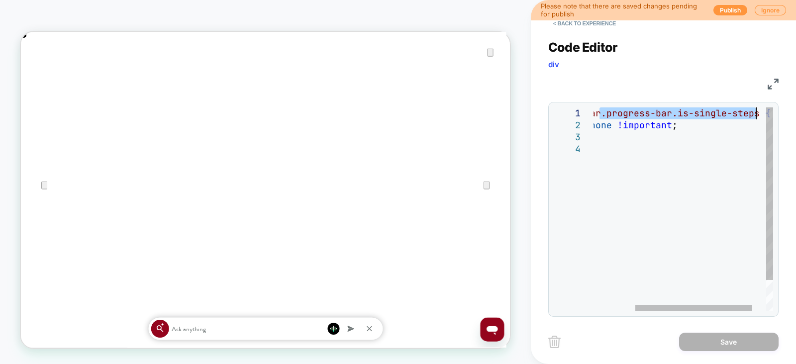
drag, startPoint x: 663, startPoint y: 113, endPoint x: 755, endPoint y: 112, distance: 92.6
click at [755, 112] on div ".progress-bar.progress-bar.is-single-steps { display: none !important ; }" at bounding box center [662, 227] width 265 height 239
type textarea "**********"
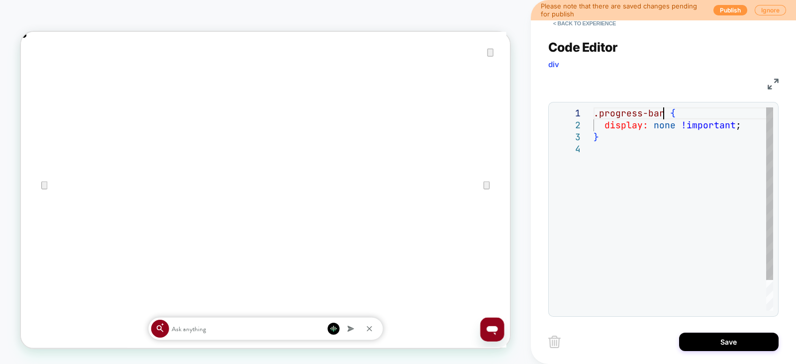
click at [647, 191] on div ".progress-bar { display: none !important ; }" at bounding box center [684, 227] width 180 height 239
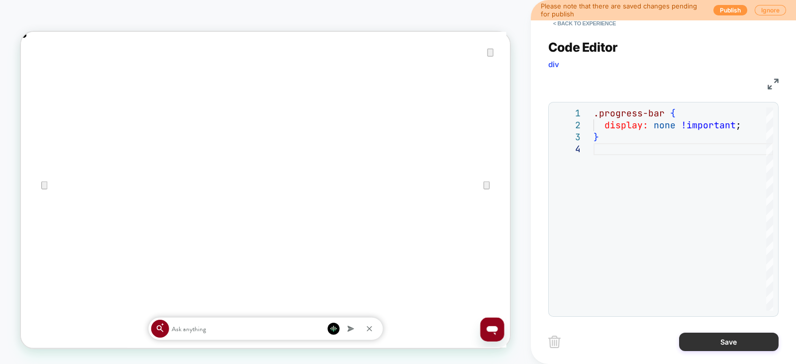
click at [694, 340] on button "Save" at bounding box center [729, 342] width 100 height 18
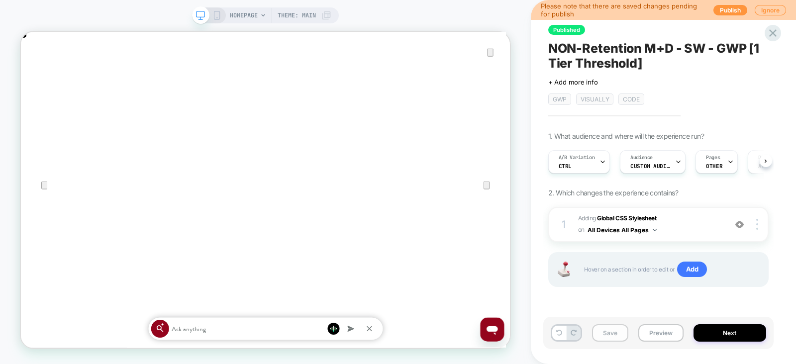
click at [614, 331] on button "Save" at bounding box center [610, 333] width 36 height 17
click at [650, 332] on button "Preview" at bounding box center [661, 333] width 45 height 17
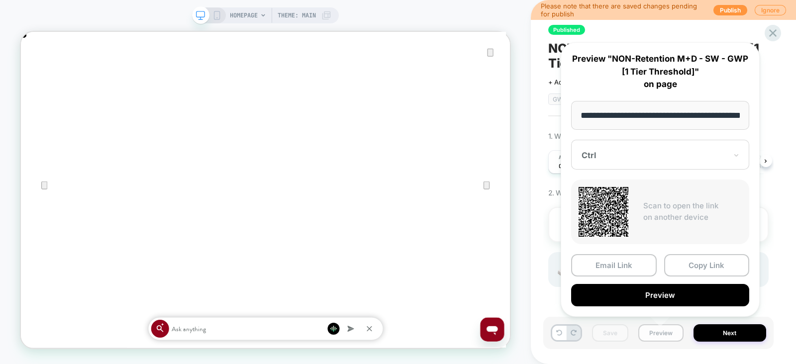
scroll to position [0, 35]
click at [677, 262] on button "Copy Link" at bounding box center [708, 266] width 86 height 22
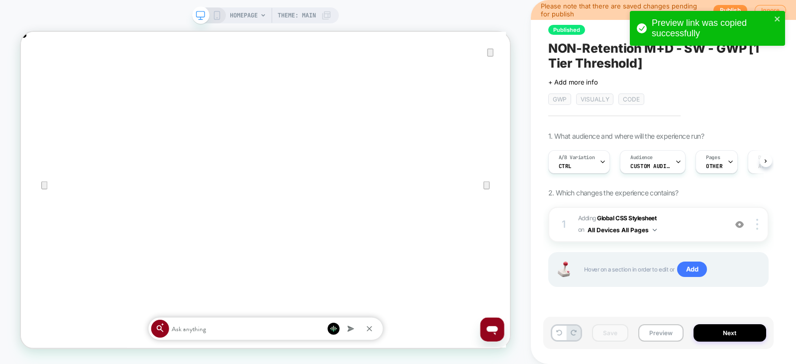
scroll to position [0, 0]
click at [729, 327] on button "Next" at bounding box center [730, 333] width 73 height 17
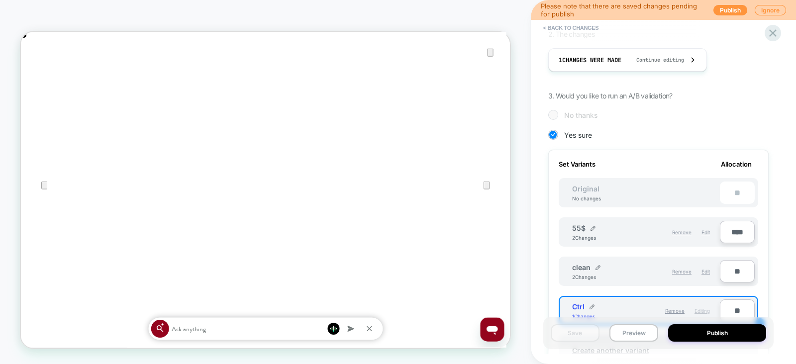
scroll to position [246, 0]
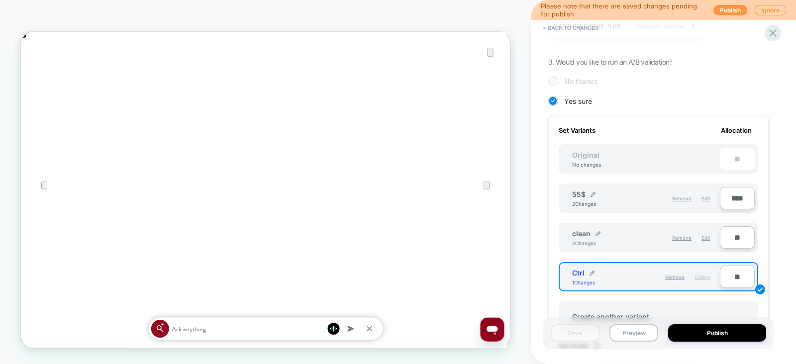
click at [734, 274] on input "**" at bounding box center [737, 277] width 35 height 22
type input "***"
click at [727, 330] on button "Publish" at bounding box center [717, 333] width 98 height 17
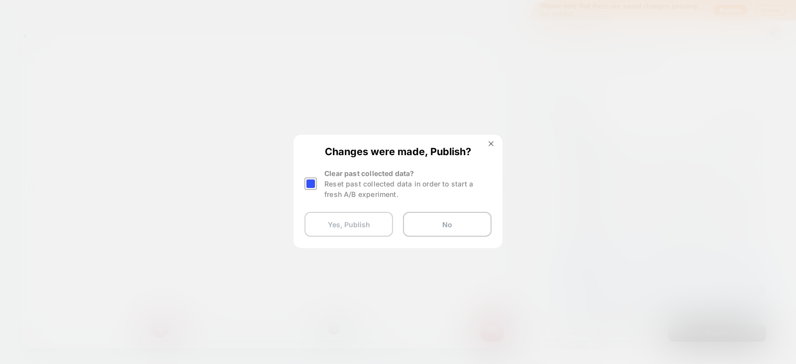
click at [351, 220] on button "Yes, Publish" at bounding box center [349, 224] width 89 height 25
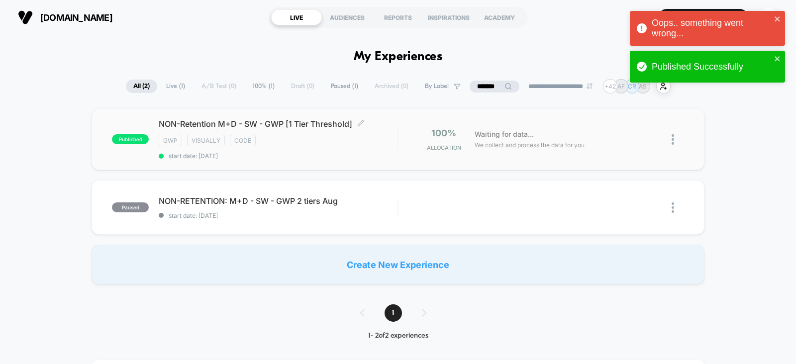
click at [393, 132] on div "NON-Retention M+D - SW - GWP [1 Tier Threshold] Click to edit experience detail…" at bounding box center [278, 139] width 239 height 41
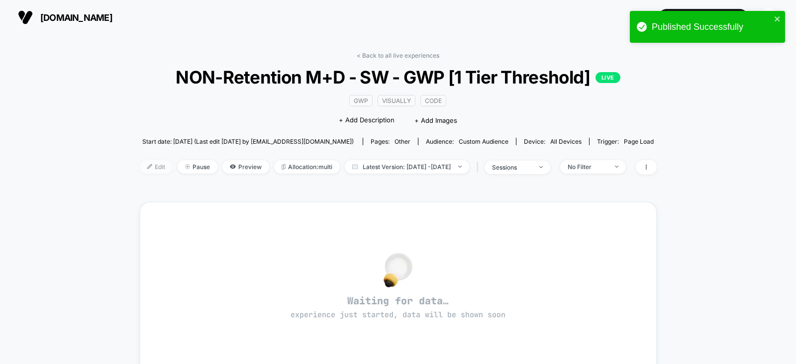
click at [145, 163] on span "Edit" at bounding box center [156, 166] width 33 height 13
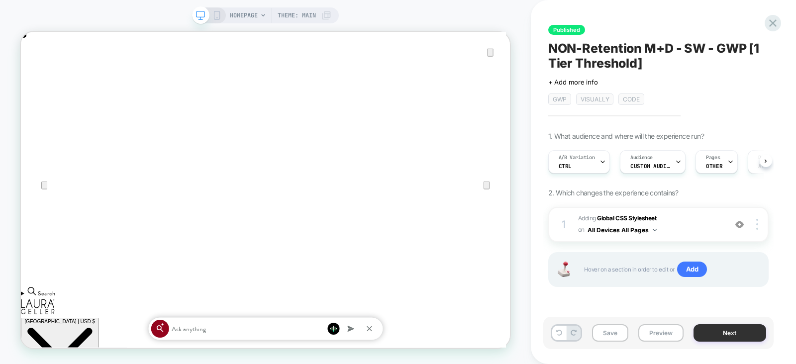
click at [716, 333] on button "Next" at bounding box center [730, 333] width 73 height 17
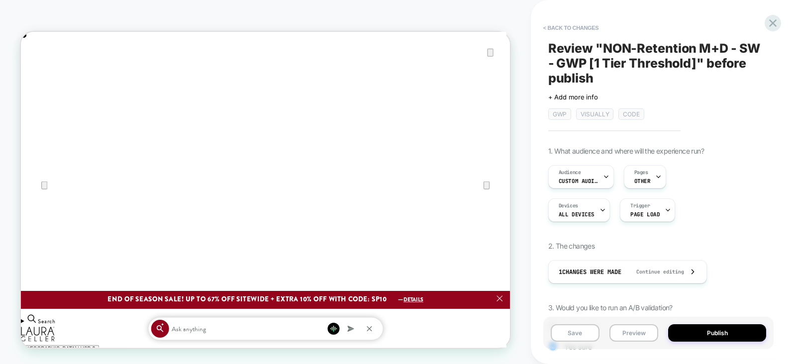
scroll to position [0, 653]
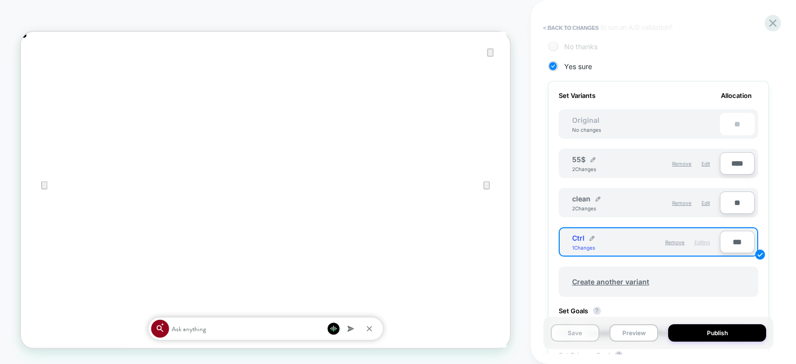
scroll to position [0, 1306]
type input "***"
click at [583, 333] on button "Save" at bounding box center [575, 333] width 49 height 17
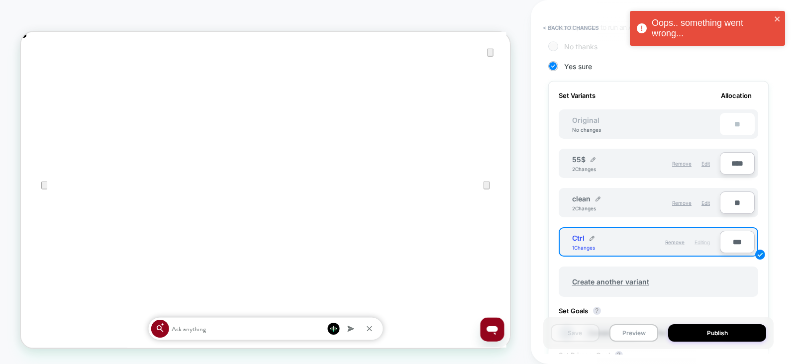
click at [727, 166] on input "****" at bounding box center [737, 163] width 35 height 22
type input "***"
click at [572, 333] on button "Save" at bounding box center [575, 333] width 49 height 17
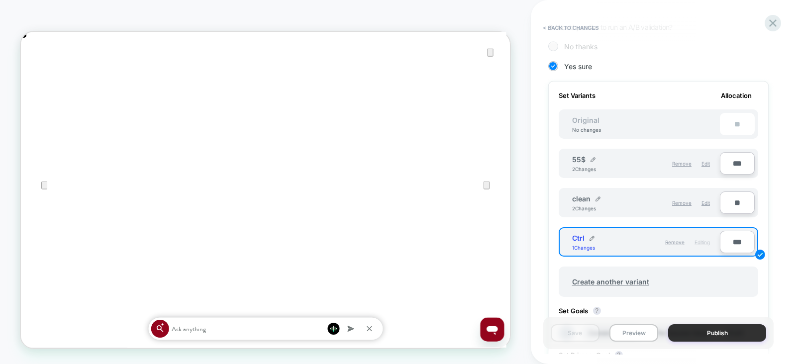
click at [691, 331] on button "Publish" at bounding box center [717, 333] width 98 height 17
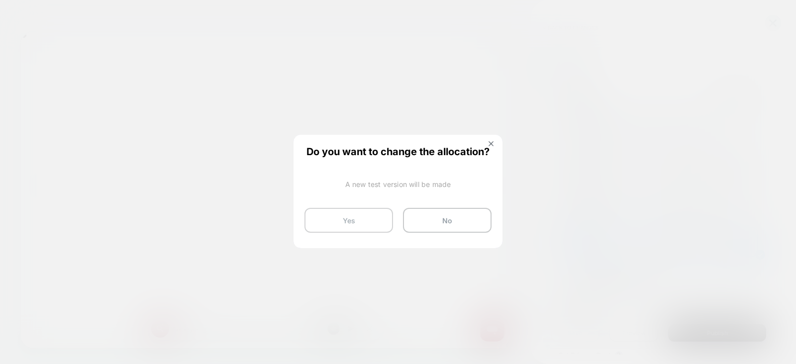
click at [336, 220] on button "Yes" at bounding box center [349, 220] width 89 height 25
